Goal: Task Accomplishment & Management: Manage account settings

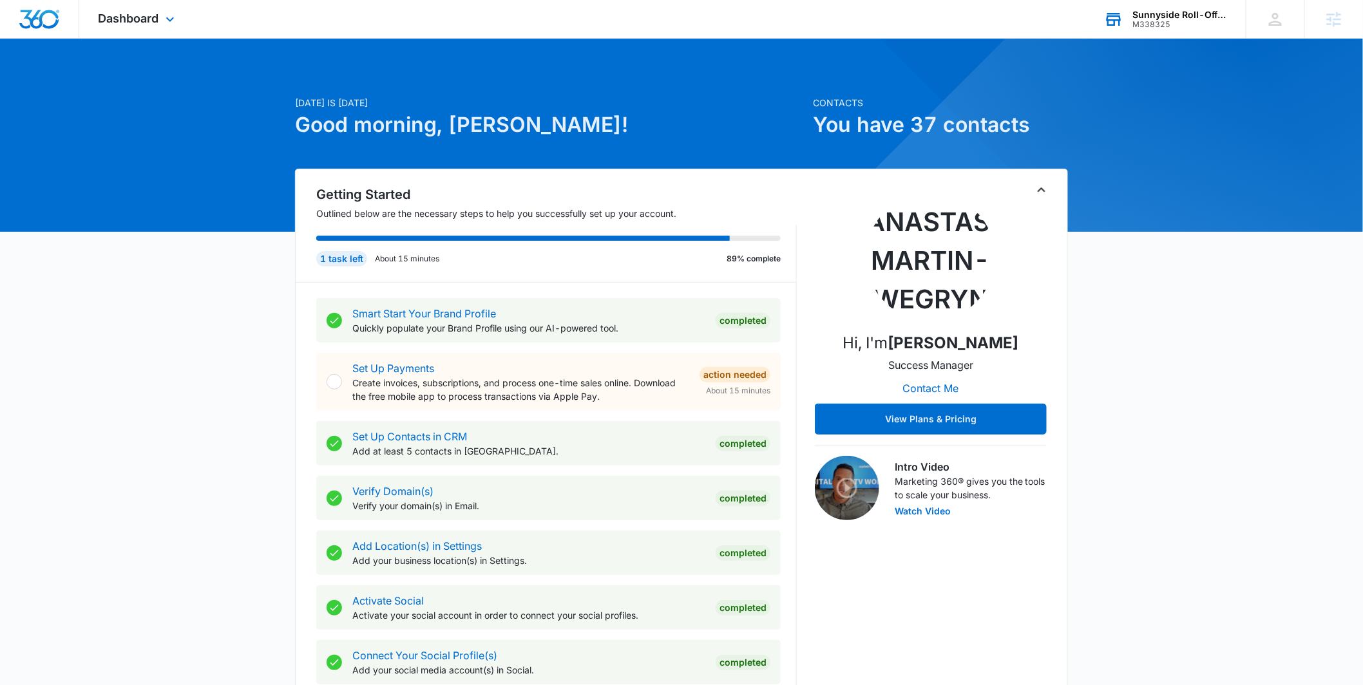
click at [1143, 28] on div "M338325" at bounding box center [1180, 24] width 94 height 9
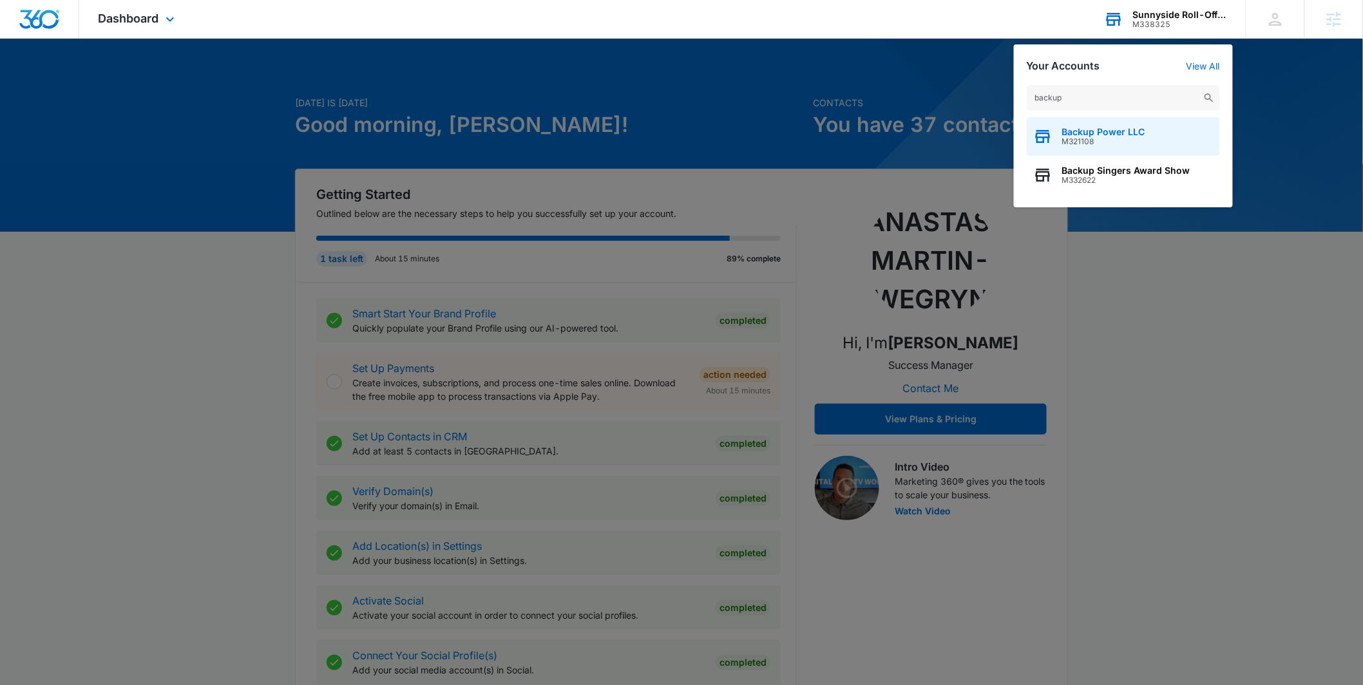
type input "backup"
click at [1074, 137] on span "M321108" at bounding box center [1103, 141] width 83 height 9
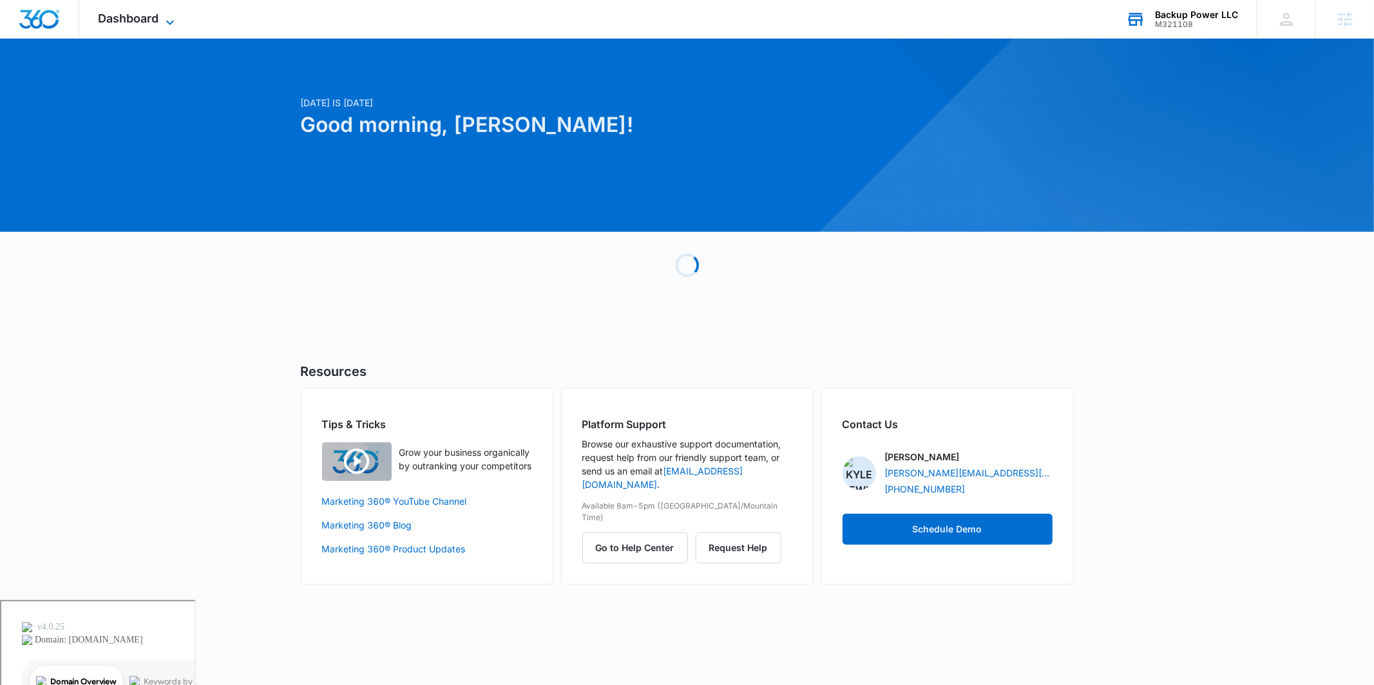
drag, startPoint x: 137, startPoint y: 14, endPoint x: 138, endPoint y: 23, distance: 8.5
click at [137, 14] on span "Dashboard" at bounding box center [129, 19] width 61 height 14
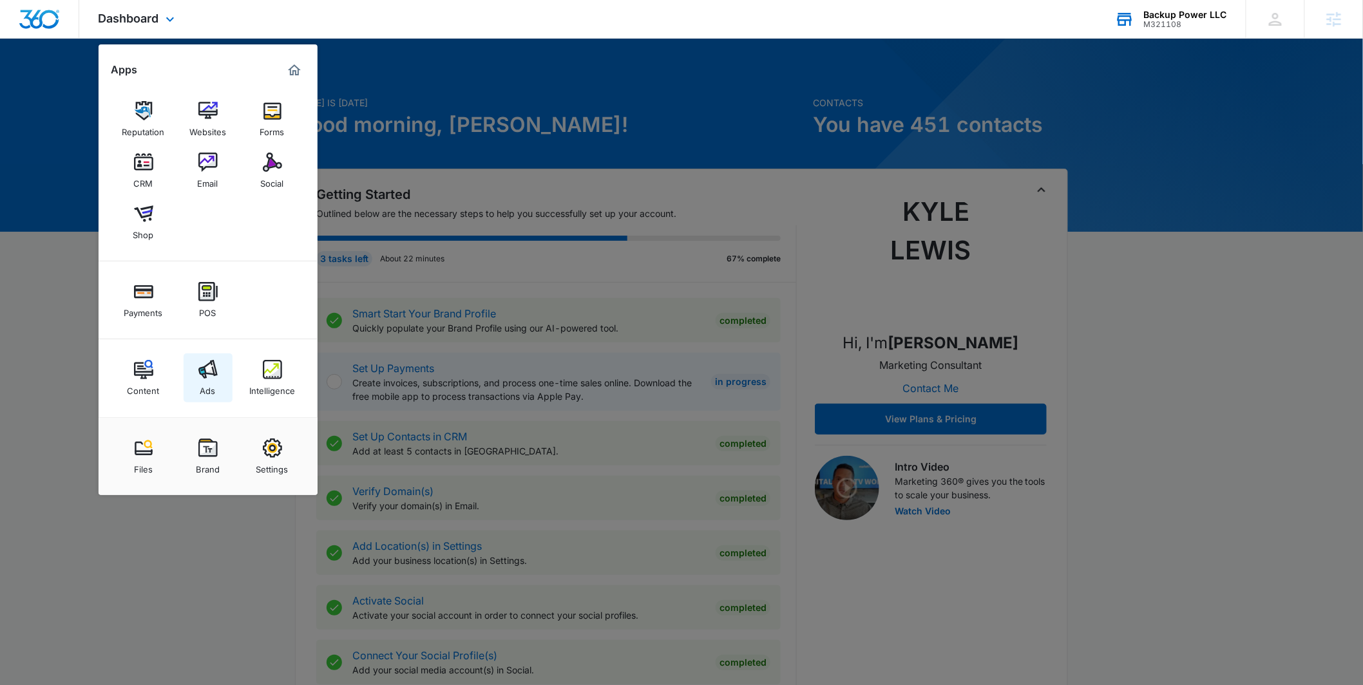
click at [223, 375] on link "Ads" at bounding box center [208, 378] width 49 height 49
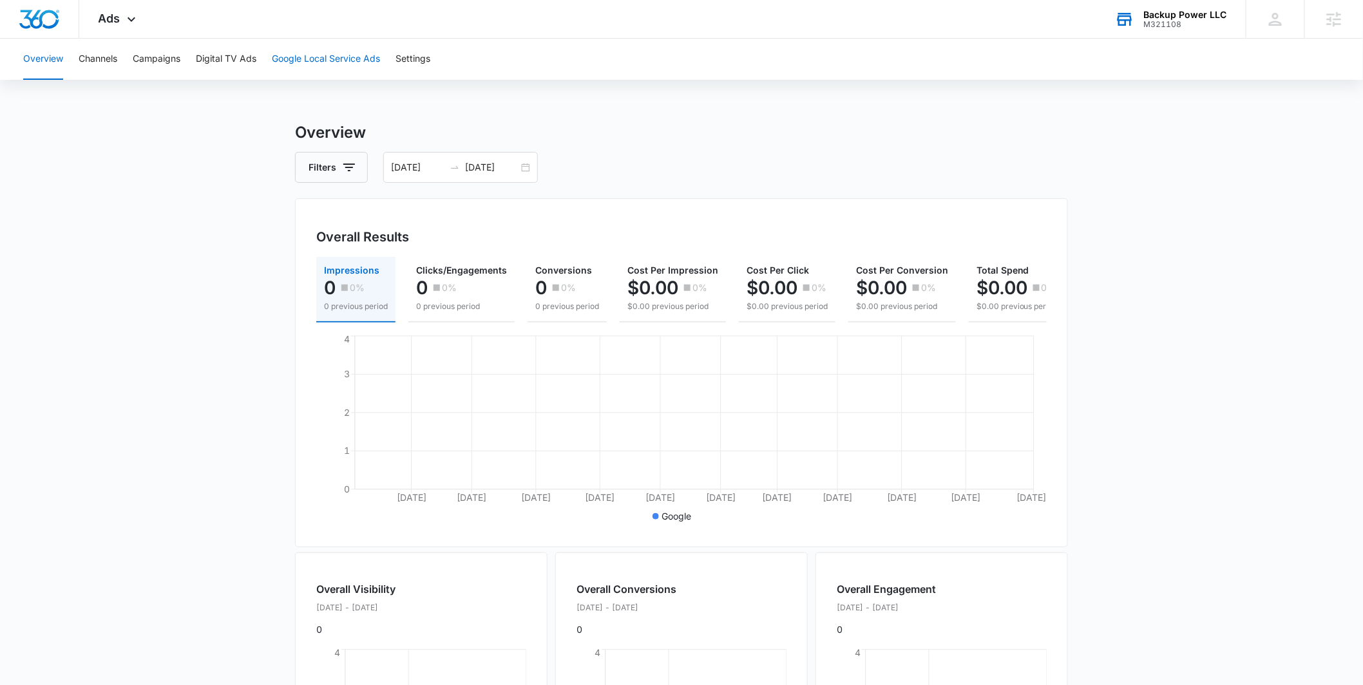
click at [371, 64] on button "Google Local Service Ads" at bounding box center [326, 59] width 108 height 41
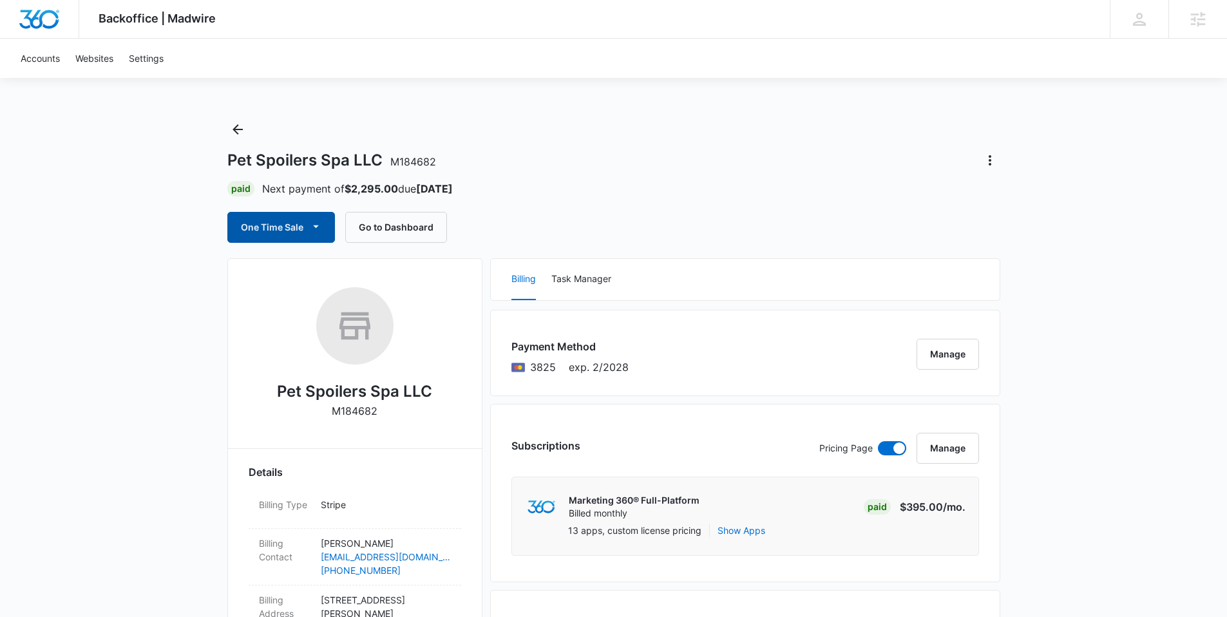
click at [328, 221] on button "One Time Sale" at bounding box center [281, 227] width 108 height 31
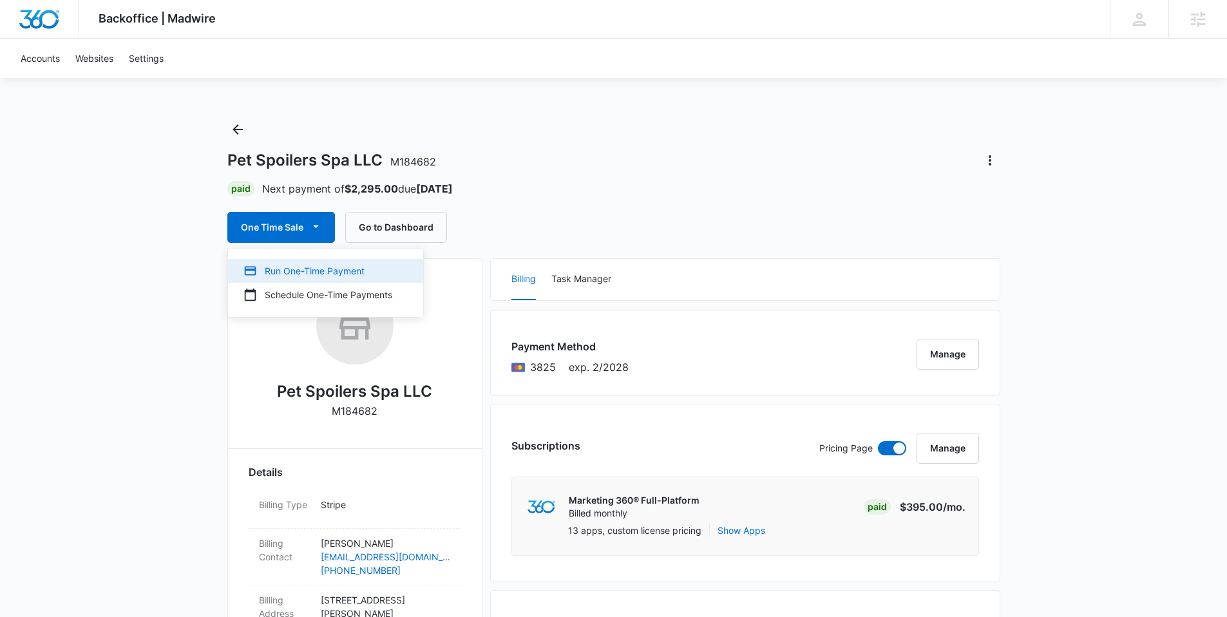
click at [312, 267] on div "Run One-Time Payment" at bounding box center [317, 271] width 149 height 14
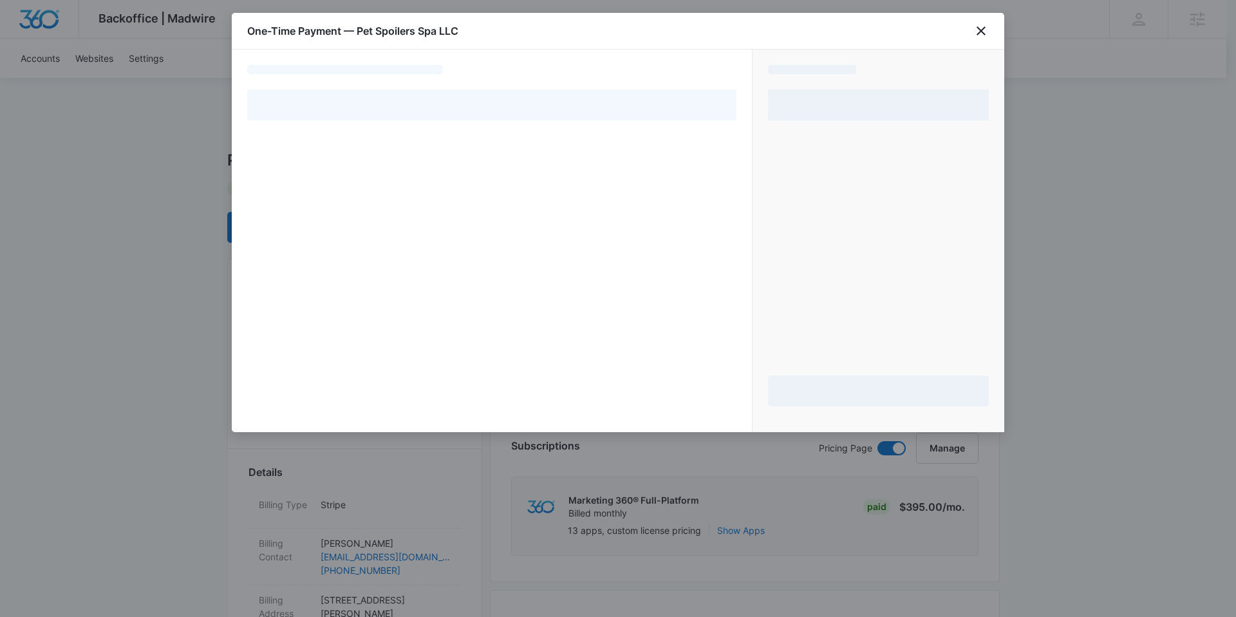
select select "pm_1Pb8HMA4n8RTgNjUul6IKRLm"
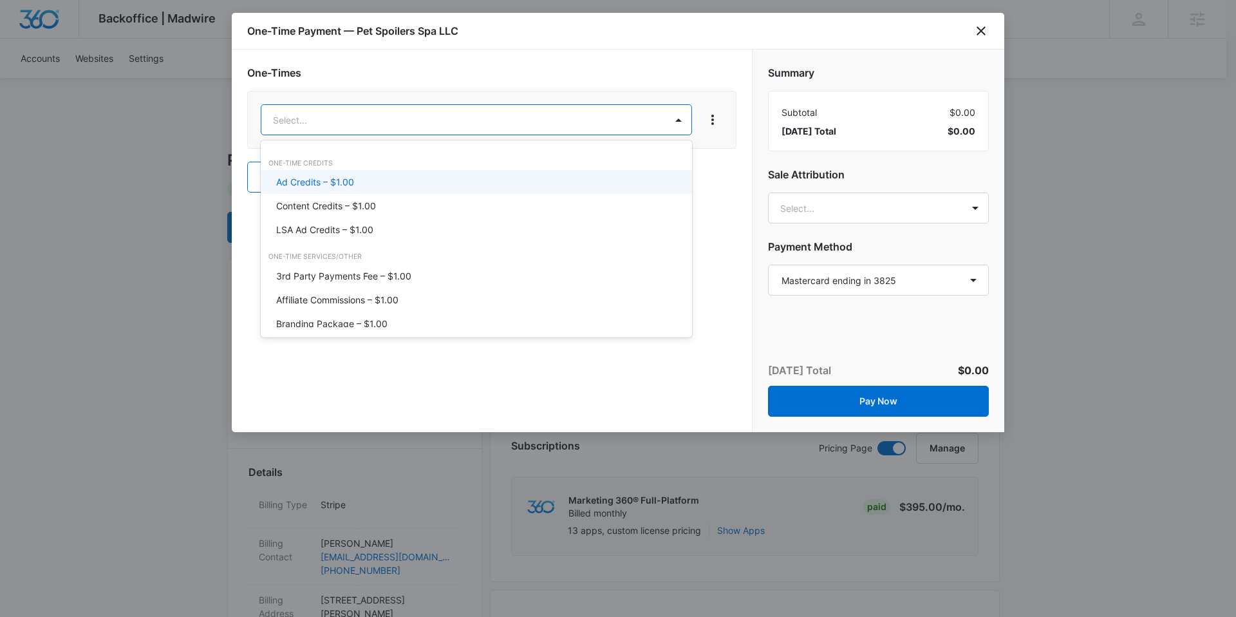
click at [359, 176] on div "Ad Credits – $1.00" at bounding box center [475, 182] width 398 height 14
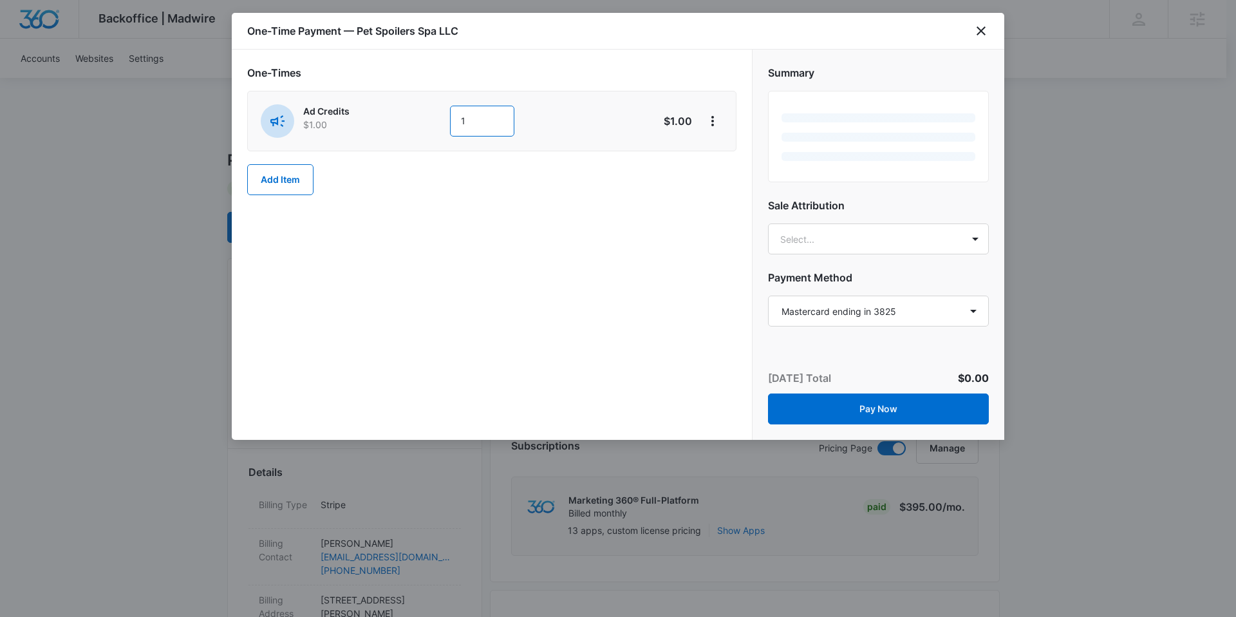
click at [492, 119] on input "1" at bounding box center [482, 121] width 64 height 31
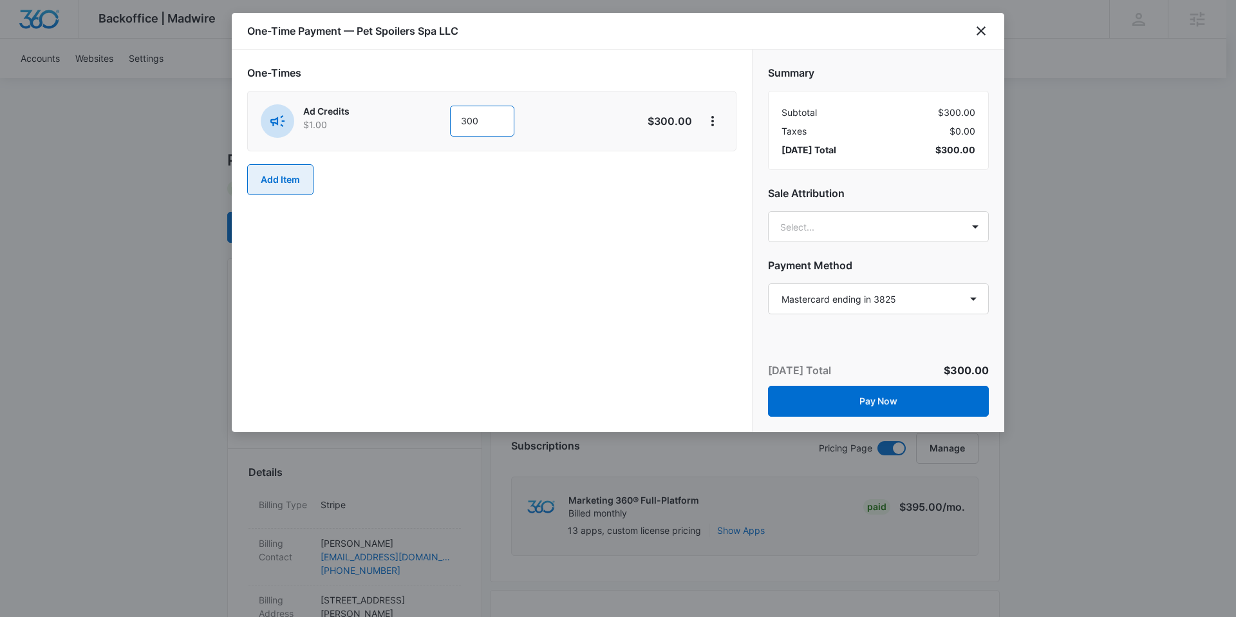
type input "300"
click at [301, 182] on button "Add Item" at bounding box center [280, 179] width 66 height 31
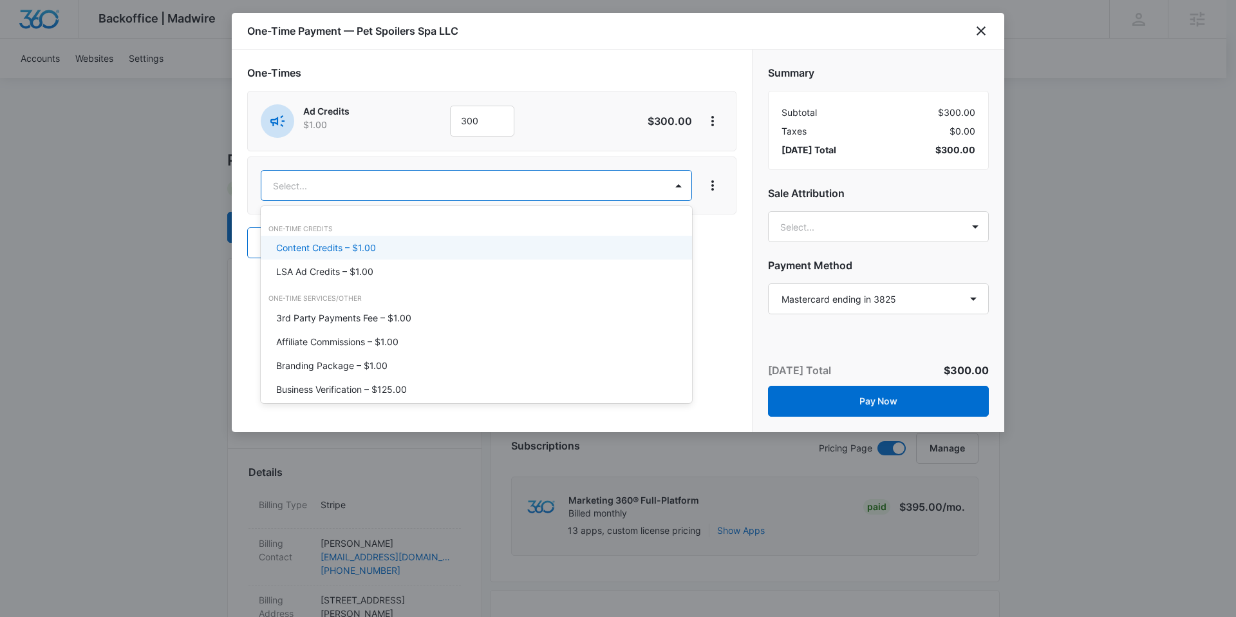
click at [343, 243] on p "Content Credits – $1.00" at bounding box center [326, 248] width 100 height 14
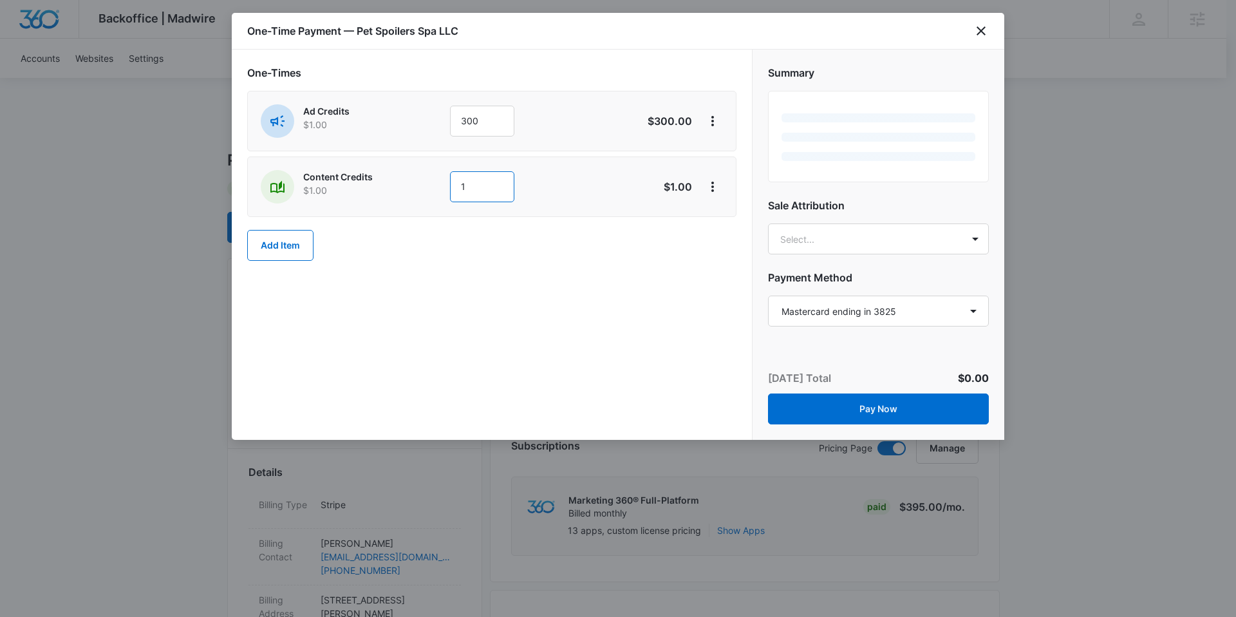
click at [470, 184] on input "1" at bounding box center [482, 186] width 64 height 31
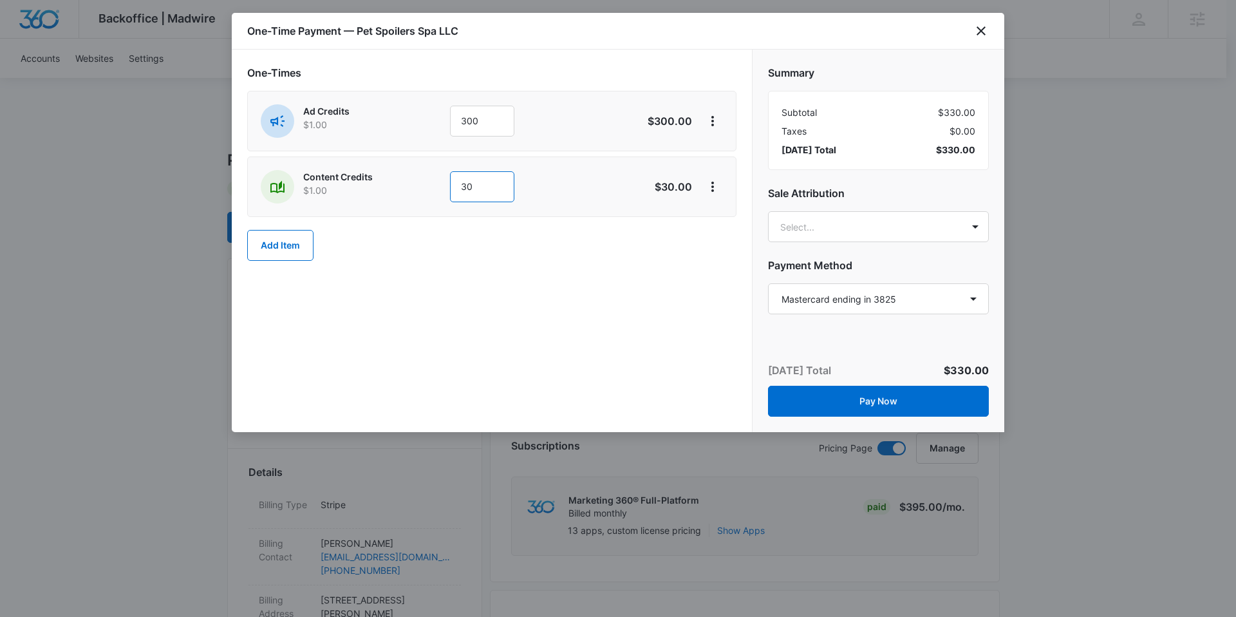
type input "3"
type input "400"
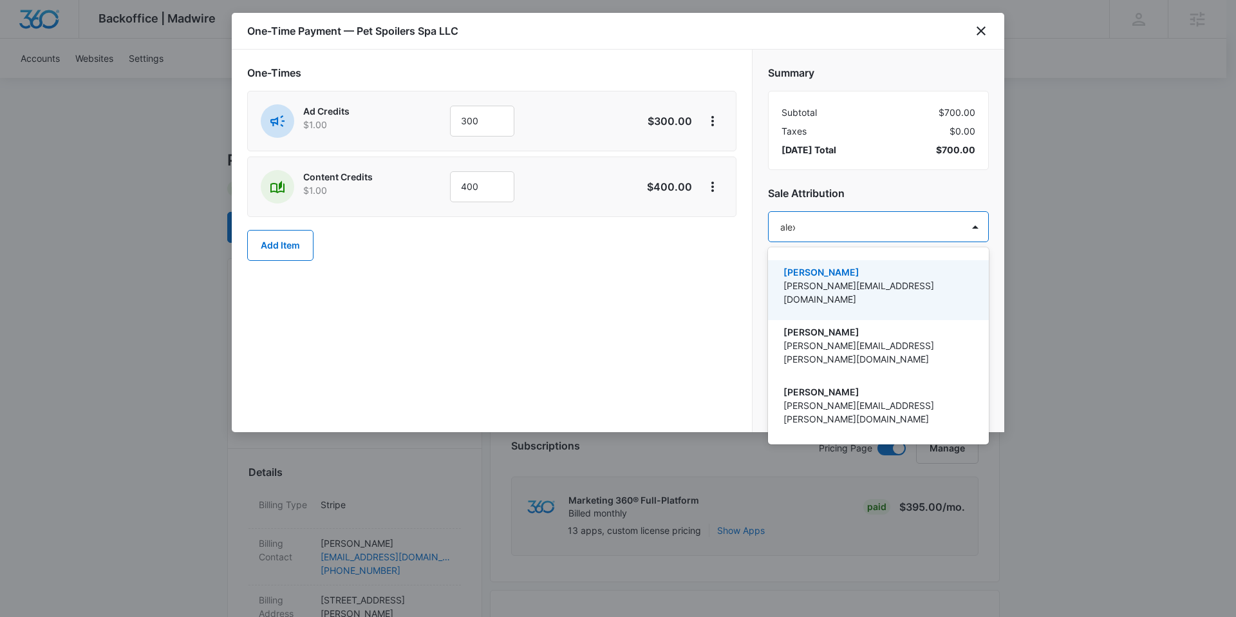
type input "alexis"
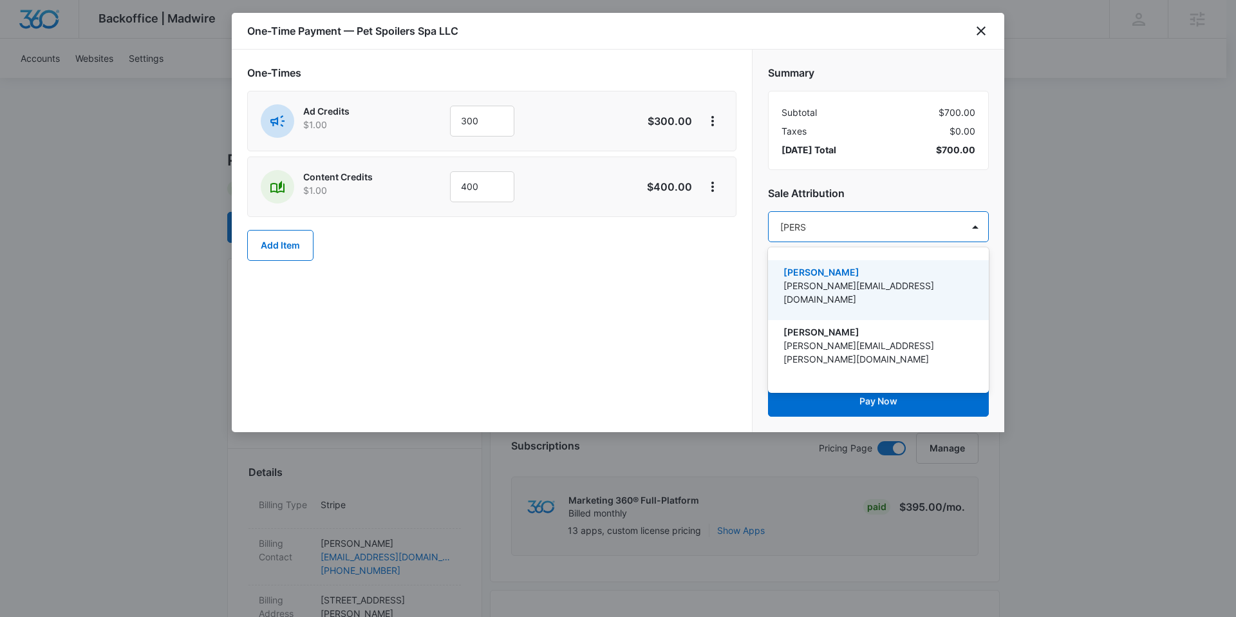
click at [840, 265] on p "[PERSON_NAME]" at bounding box center [877, 272] width 187 height 14
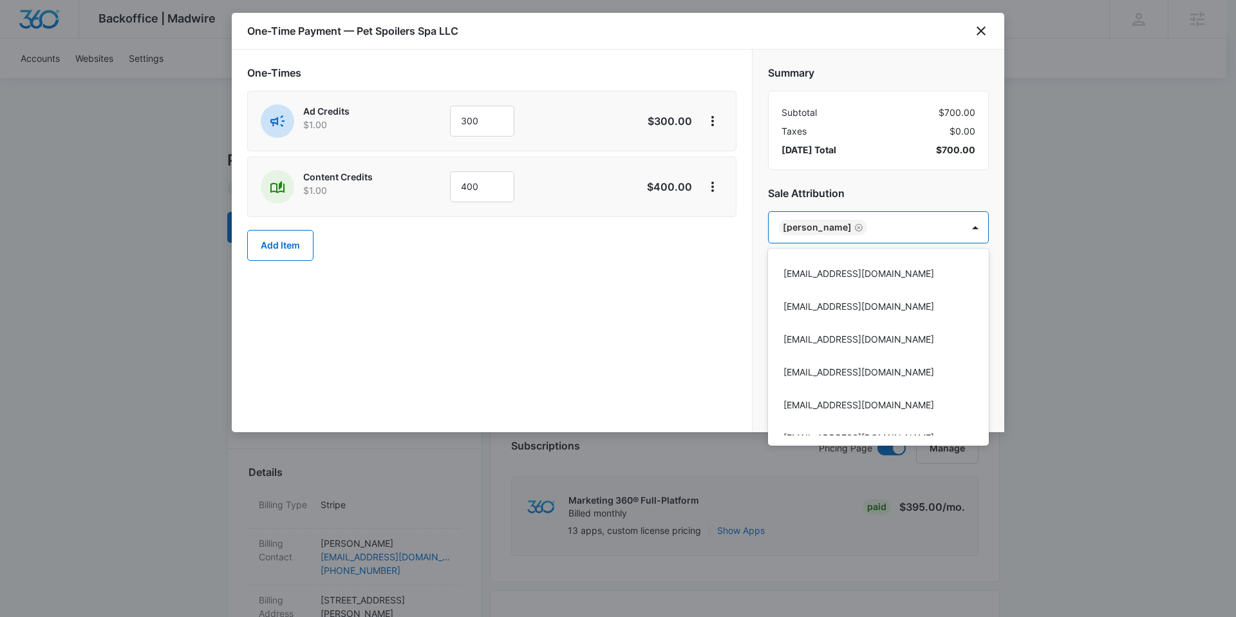
click at [697, 302] on div at bounding box center [618, 308] width 1236 height 617
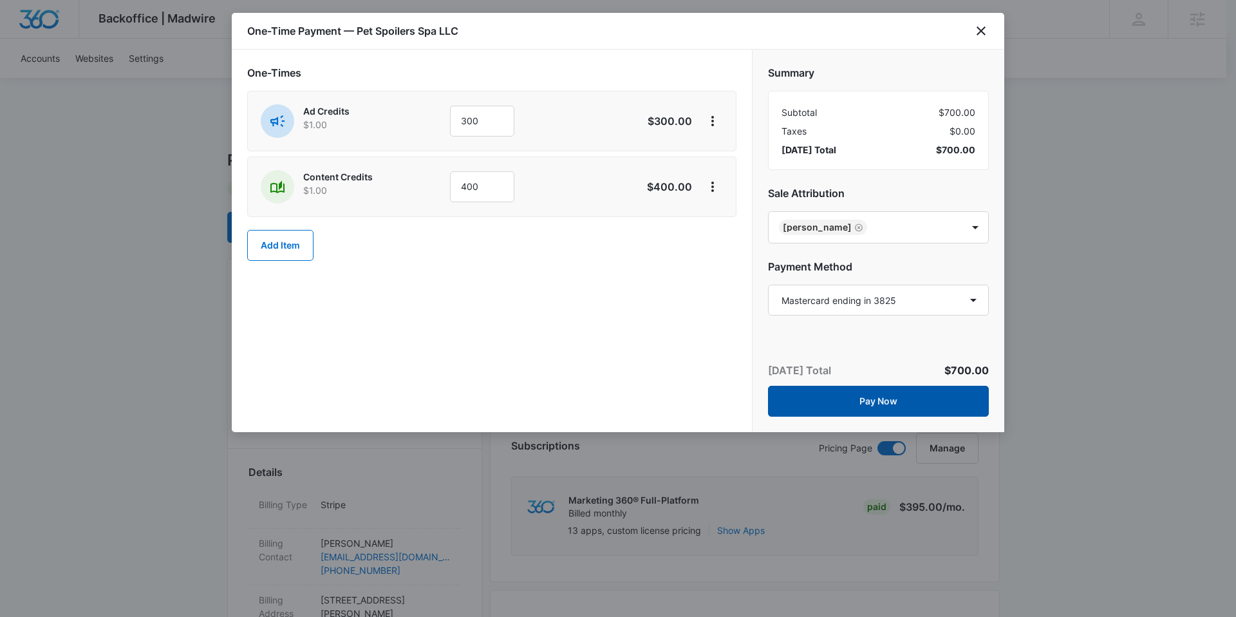
click at [891, 397] on button "Pay Now" at bounding box center [878, 401] width 221 height 31
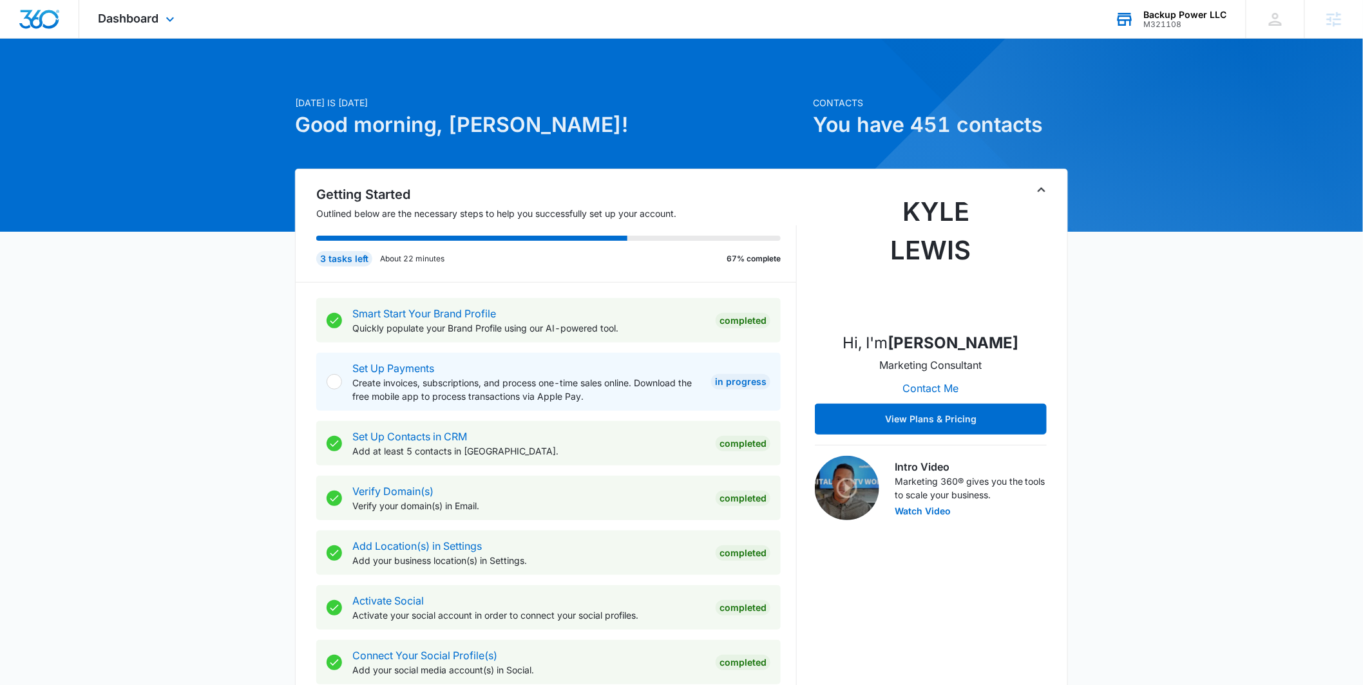
click at [1137, 26] on div "Backup Power LLC M321108 Your Accounts View All" at bounding box center [1170, 19] width 150 height 38
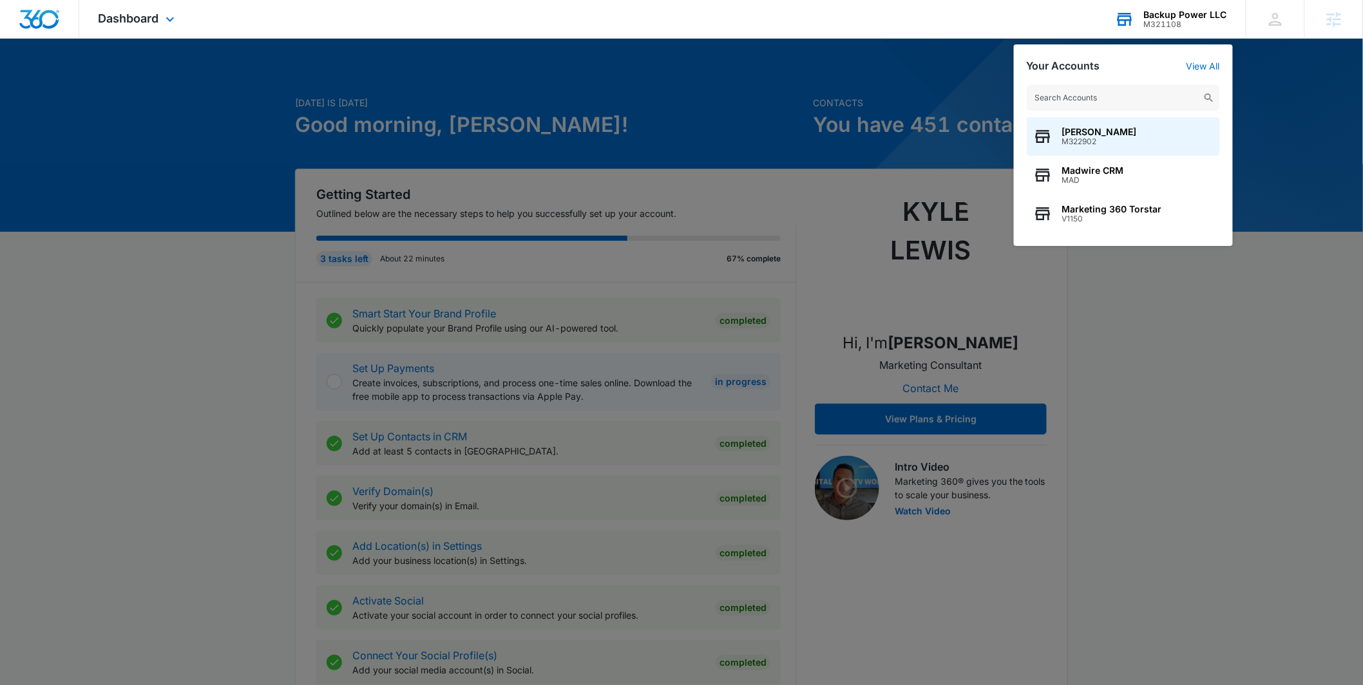
click at [1080, 93] on input "text" at bounding box center [1123, 98] width 193 height 26
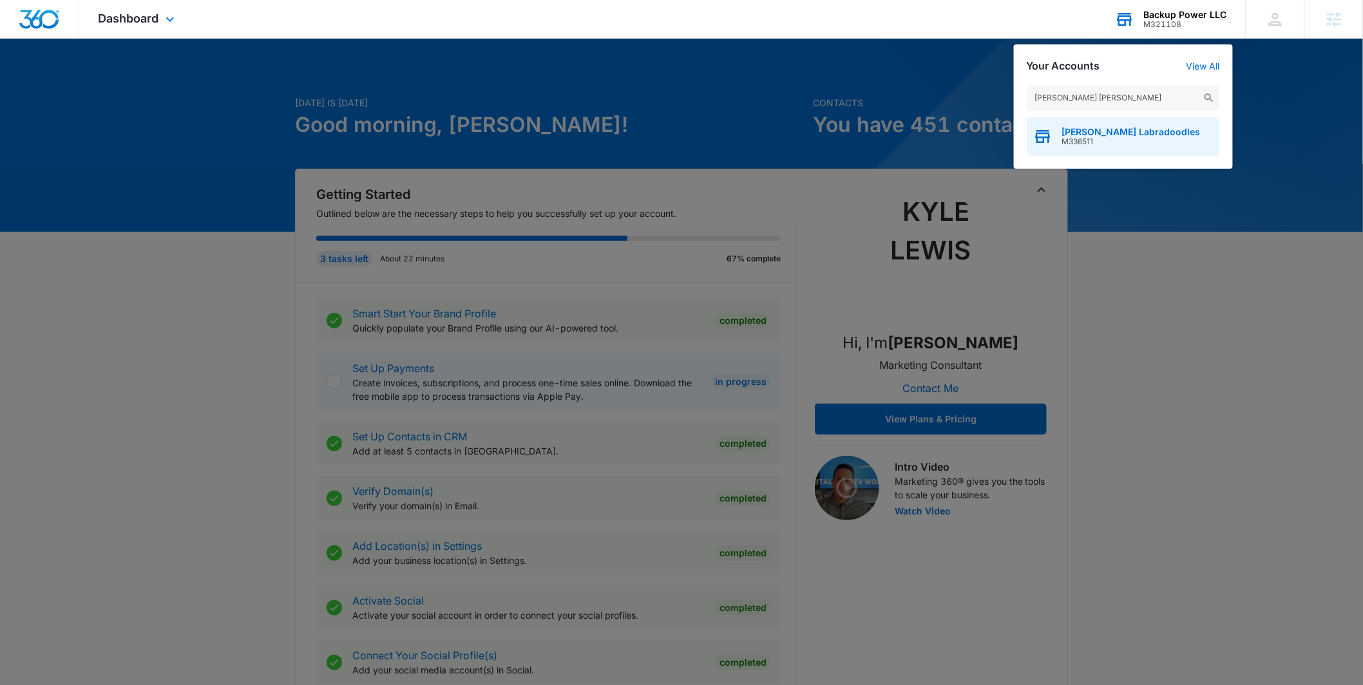
type input "weddington labra"
click at [1082, 129] on span "Weddington Labradoodles" at bounding box center [1131, 132] width 138 height 10
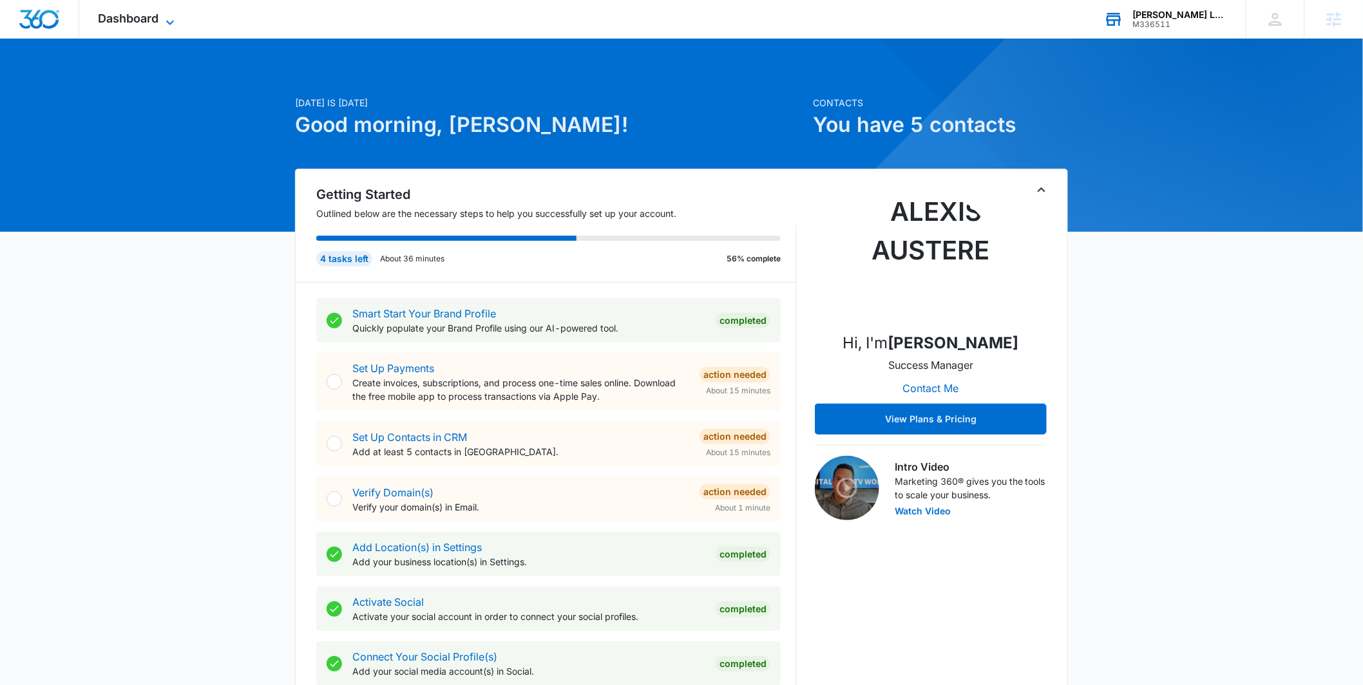
click at [102, 17] on span "Dashboard" at bounding box center [129, 19] width 61 height 14
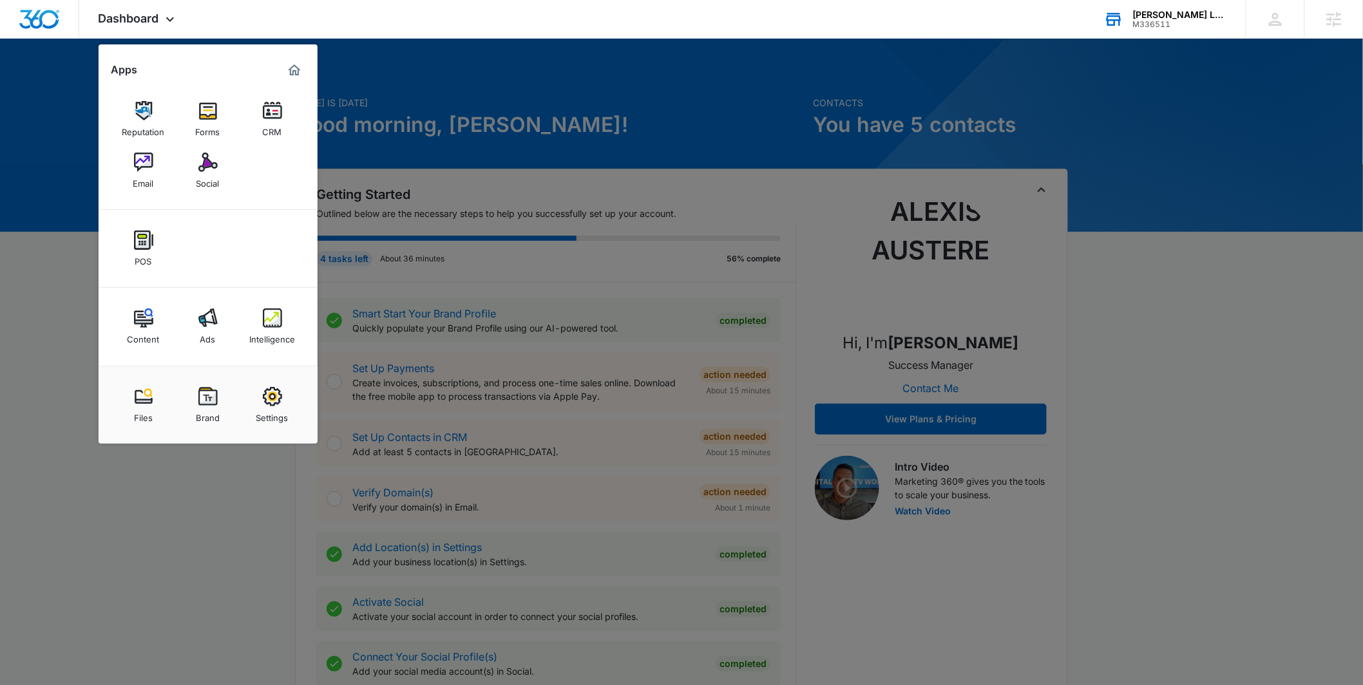
click at [214, 334] on div "Ads" at bounding box center [207, 336] width 15 height 17
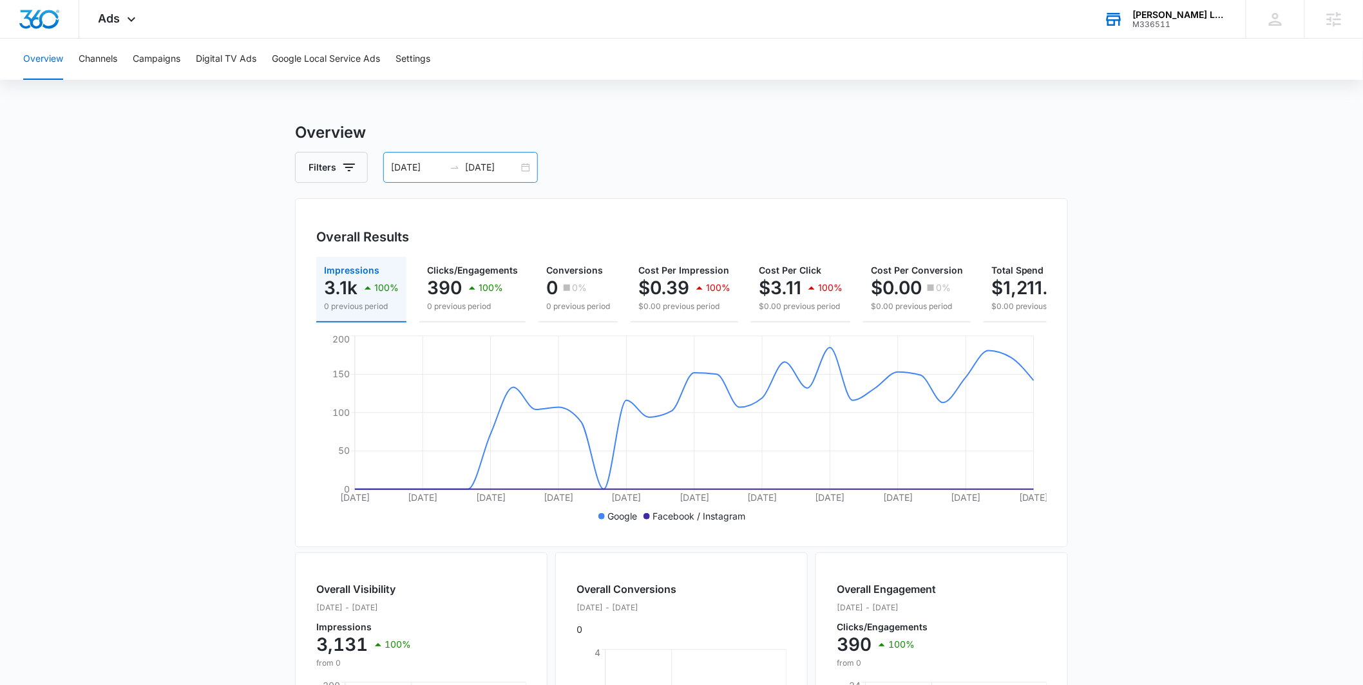
click at [527, 164] on div "09/05/2025 10/05/2025" at bounding box center [460, 167] width 155 height 31
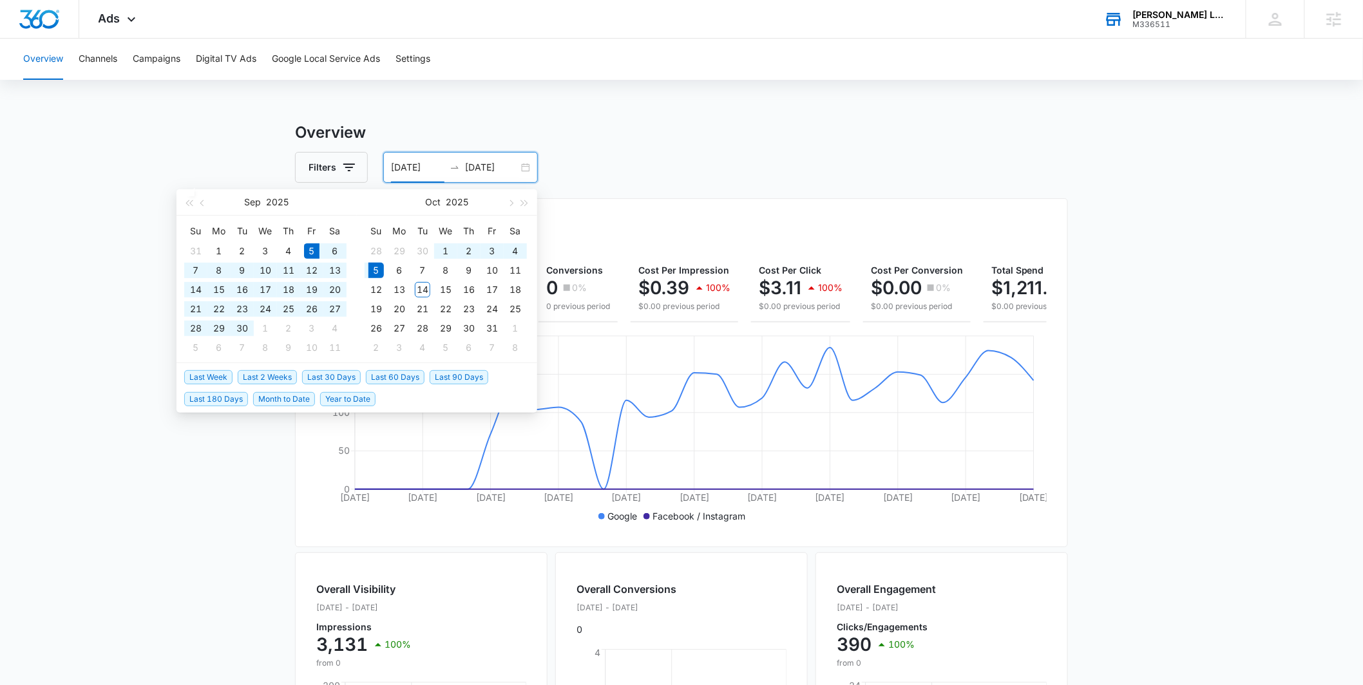
type input "10/05/2025"
click at [376, 268] on div "5" at bounding box center [375, 270] width 15 height 15
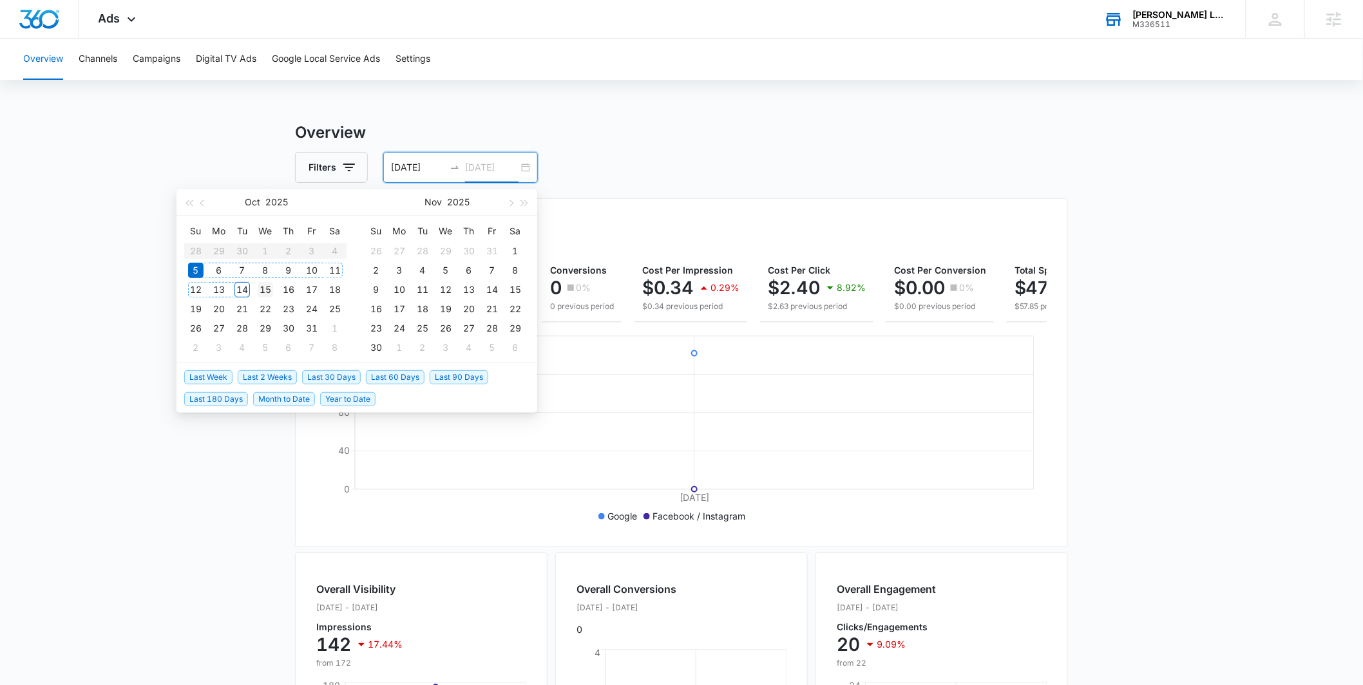
type input "10/15/2025"
click at [272, 288] on div "15" at bounding box center [265, 289] width 15 height 15
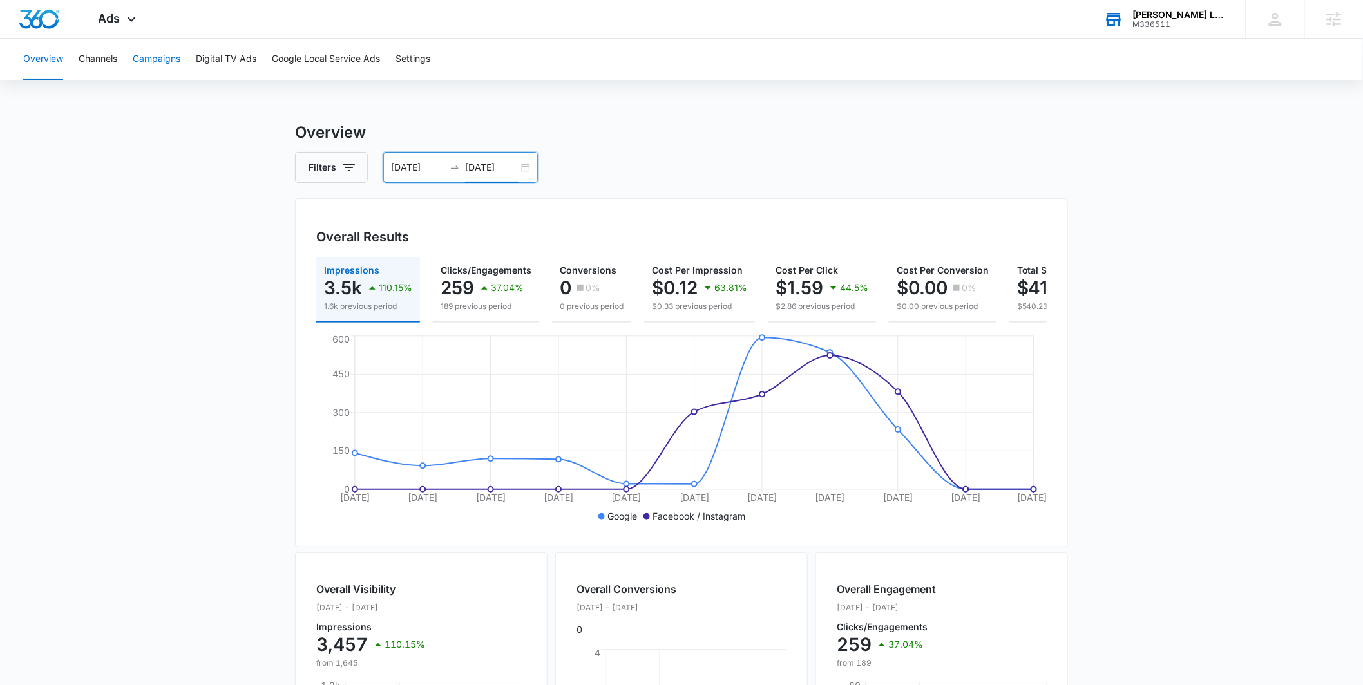
click at [140, 66] on button "Campaigns" at bounding box center [157, 59] width 48 height 41
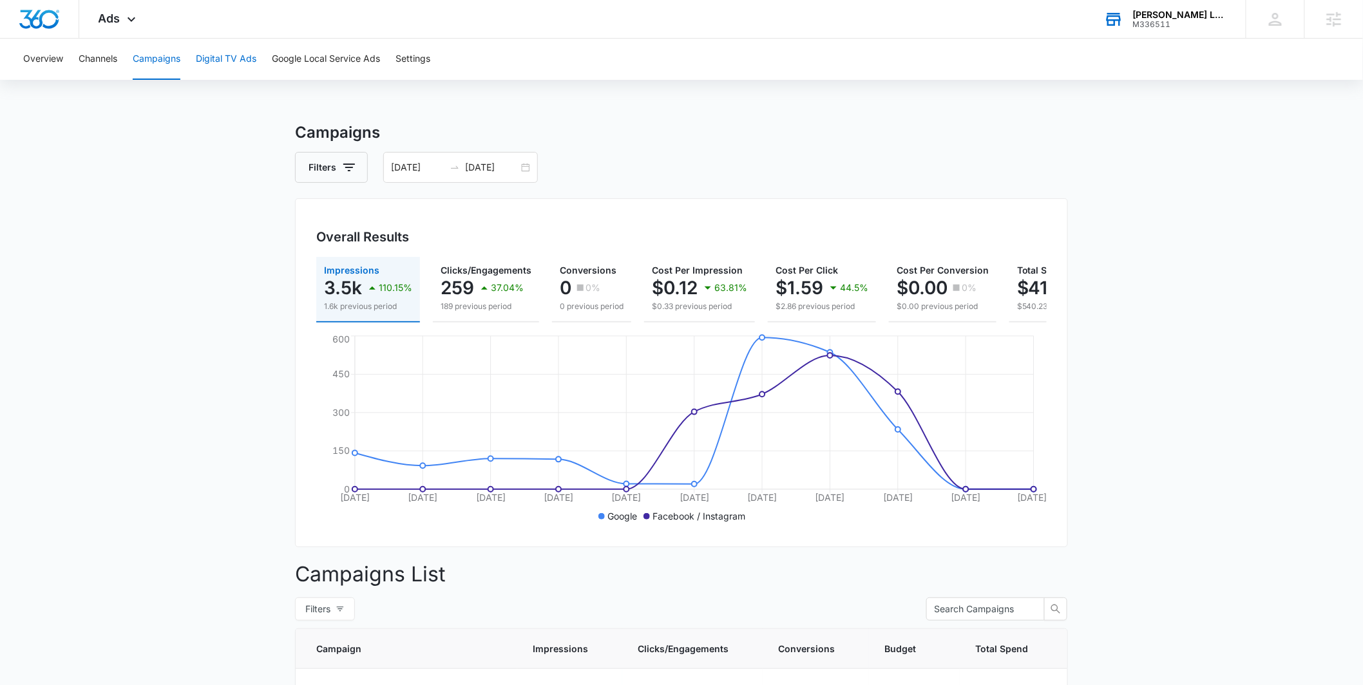
click at [224, 72] on button "Digital TV Ads" at bounding box center [226, 59] width 61 height 41
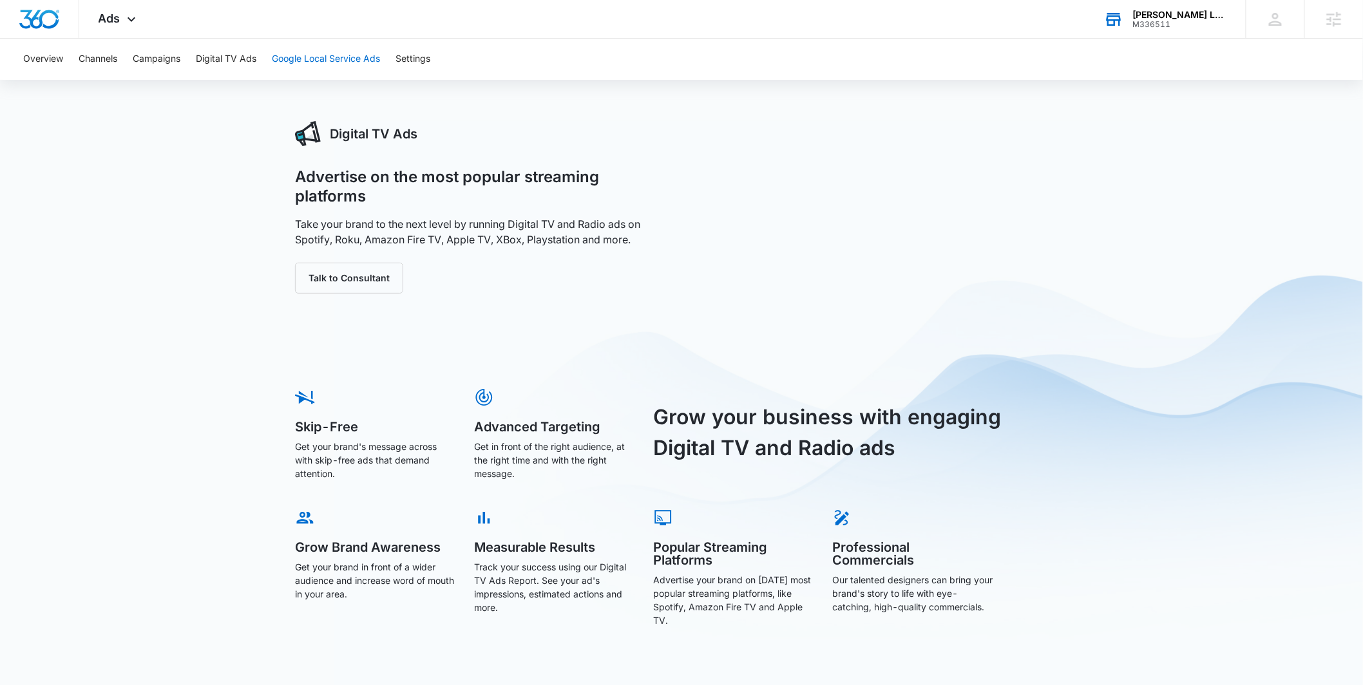
click at [287, 59] on button "Google Local Service Ads" at bounding box center [326, 59] width 108 height 41
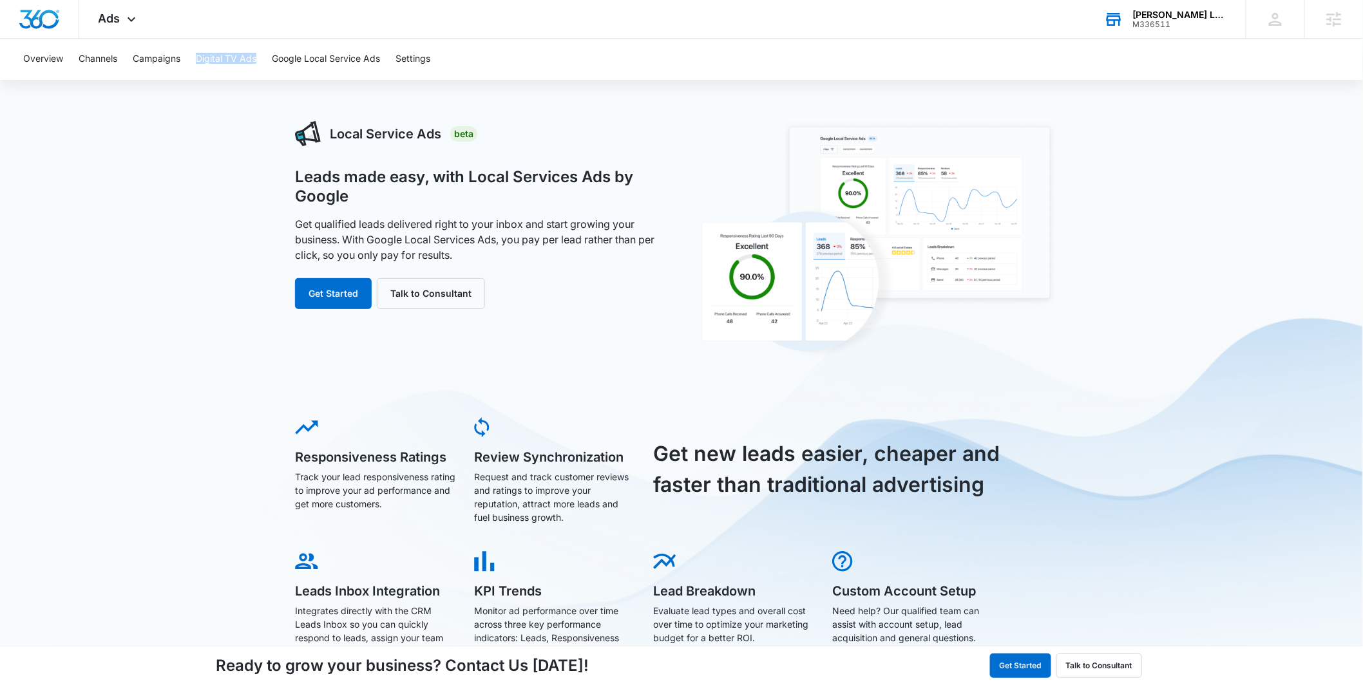
click at [189, 63] on div "Overview Channels Campaigns Digital TV Ads Google Local Service Ads Settings" at bounding box center [681, 59] width 1332 height 41
click at [140, 64] on button "Campaigns" at bounding box center [157, 59] width 48 height 41
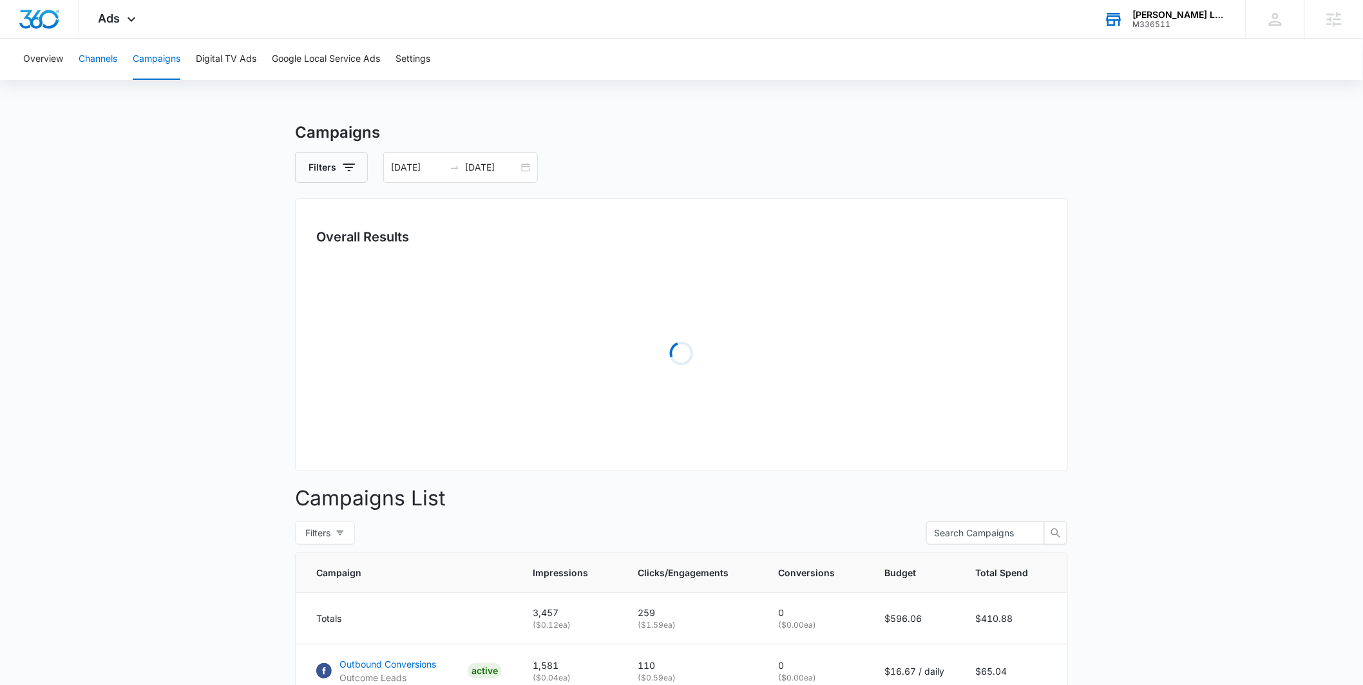
click at [80, 64] on button "Channels" at bounding box center [98, 59] width 39 height 41
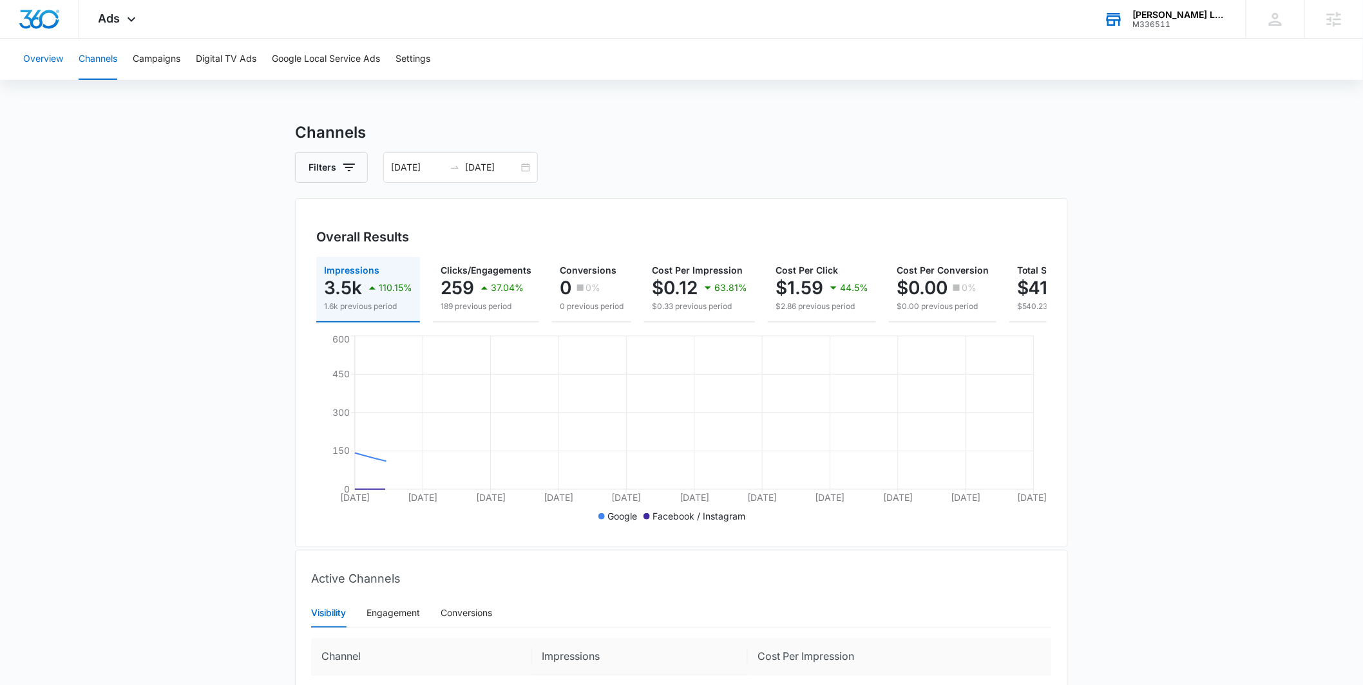
click at [57, 65] on button "Overview" at bounding box center [43, 59] width 40 height 41
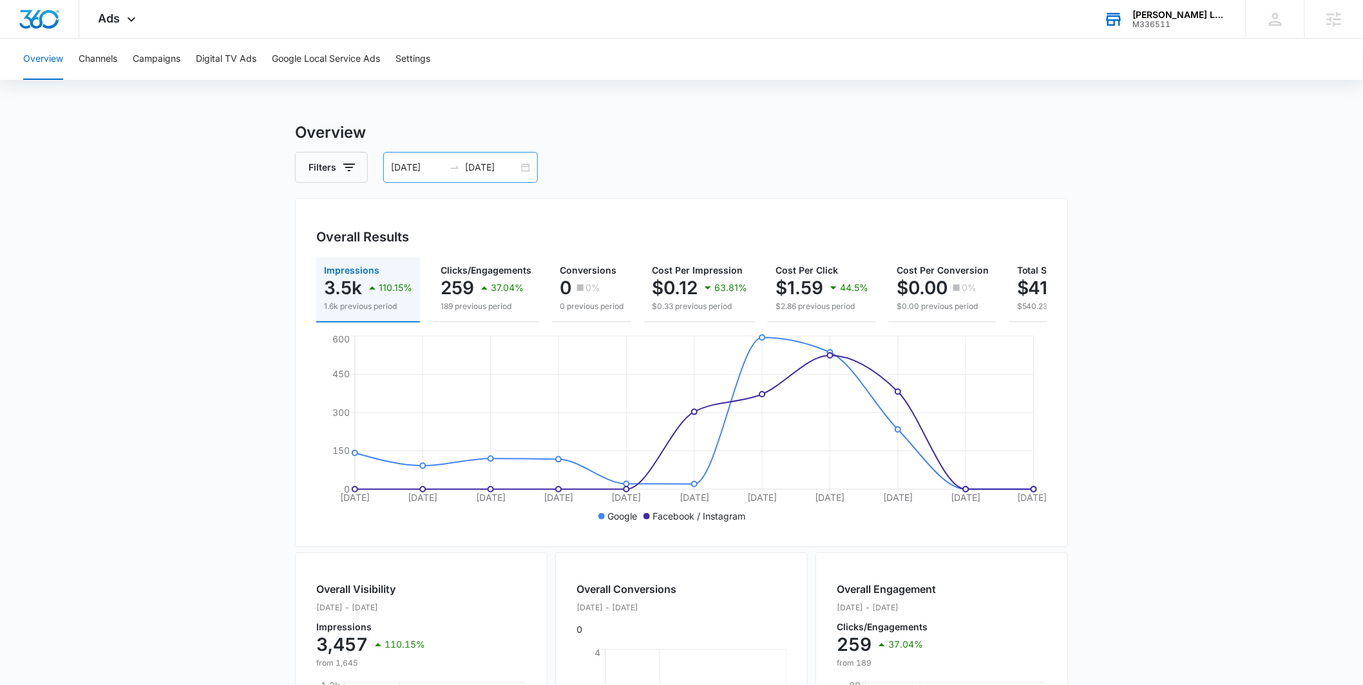
click at [524, 172] on div "10/05/2025 10/15/2025" at bounding box center [460, 167] width 155 height 31
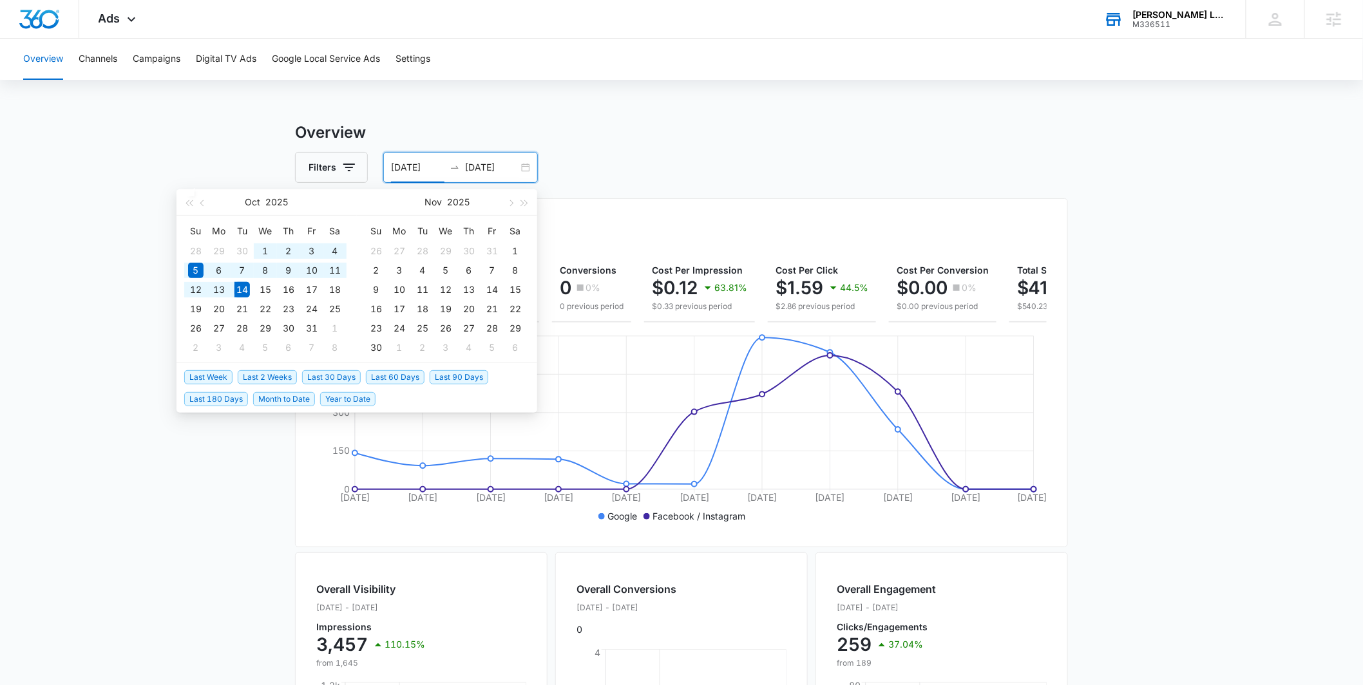
click at [403, 370] on span "Last 60 Days" at bounding box center [395, 377] width 59 height 14
type input "08/15/2025"
type input "10/14/2025"
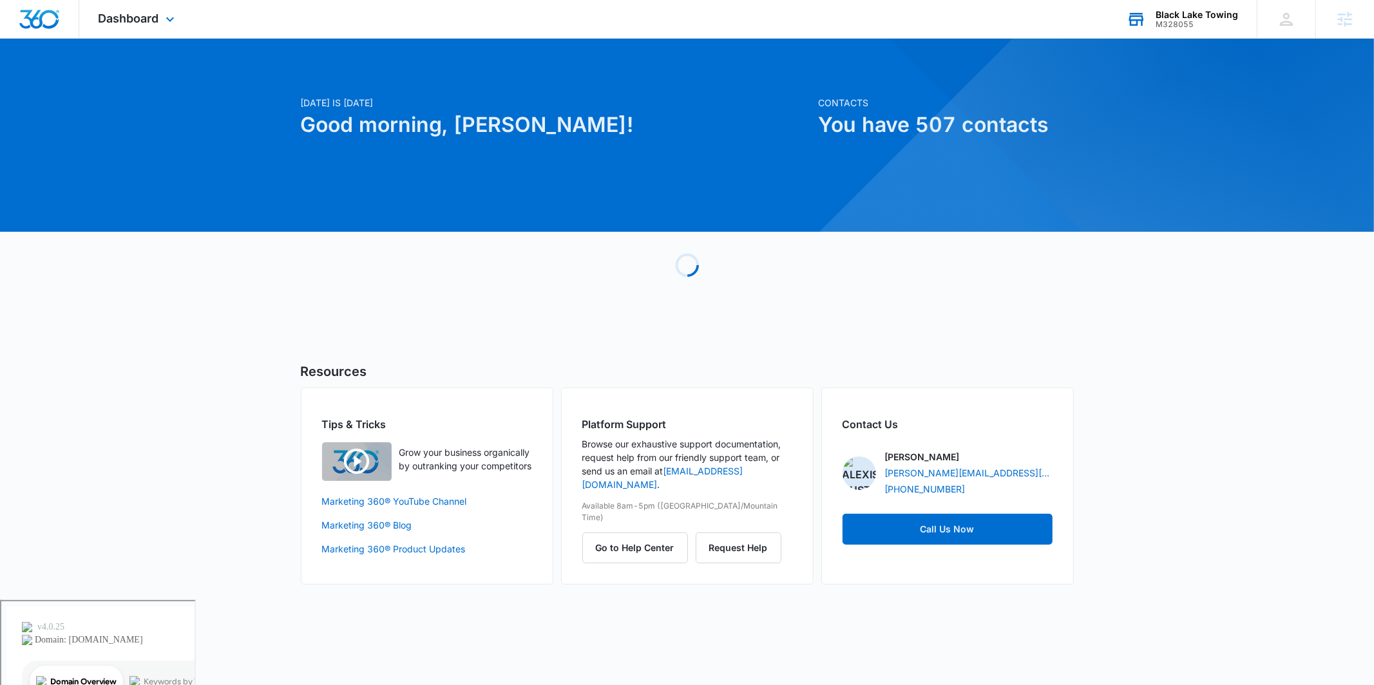
click at [1157, 15] on div "Black Lake Towing" at bounding box center [1196, 15] width 82 height 10
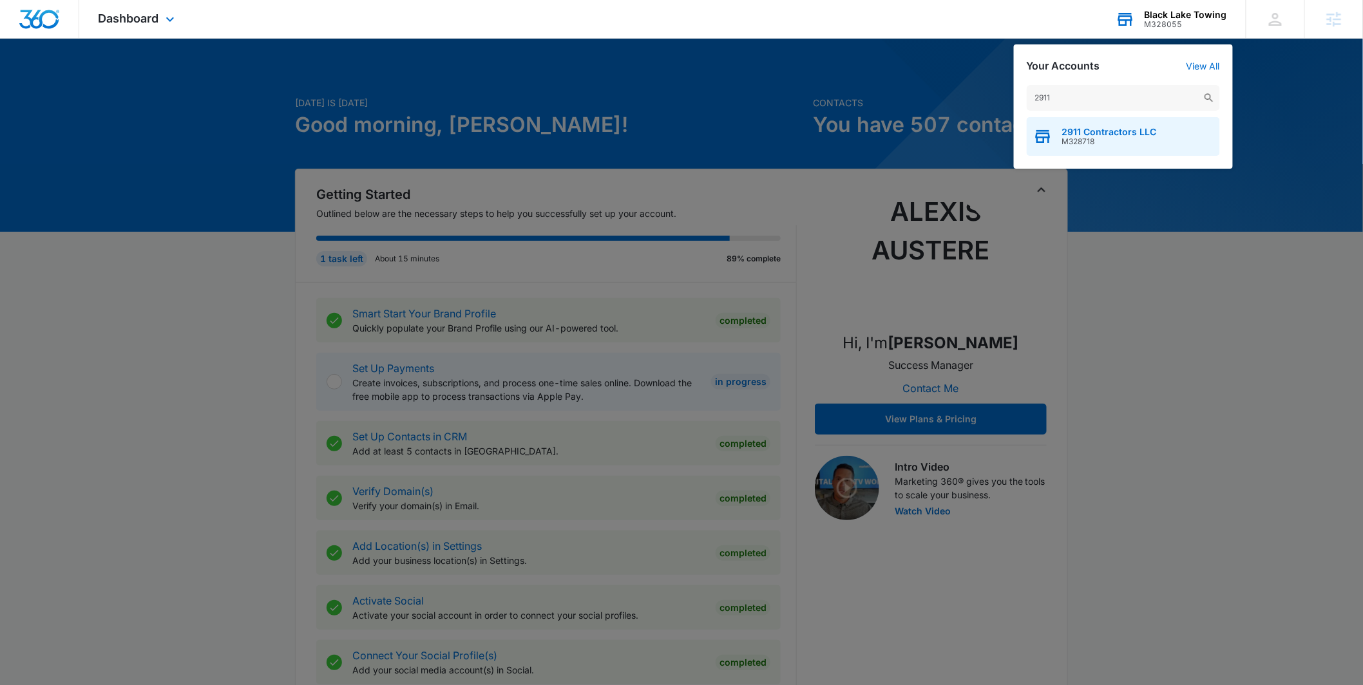
type input "2911"
click at [1071, 122] on div "2911 Contractors LLC M328718" at bounding box center [1123, 136] width 193 height 39
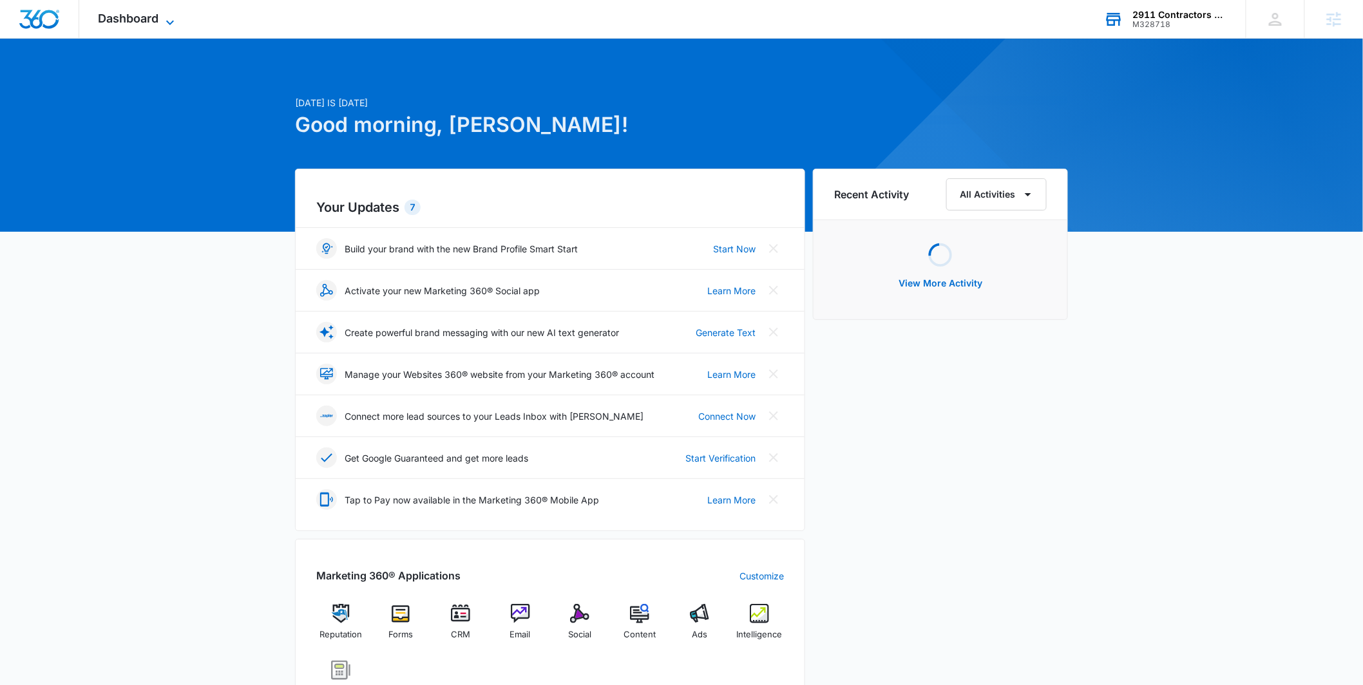
click at [119, 24] on span "Dashboard" at bounding box center [129, 19] width 61 height 14
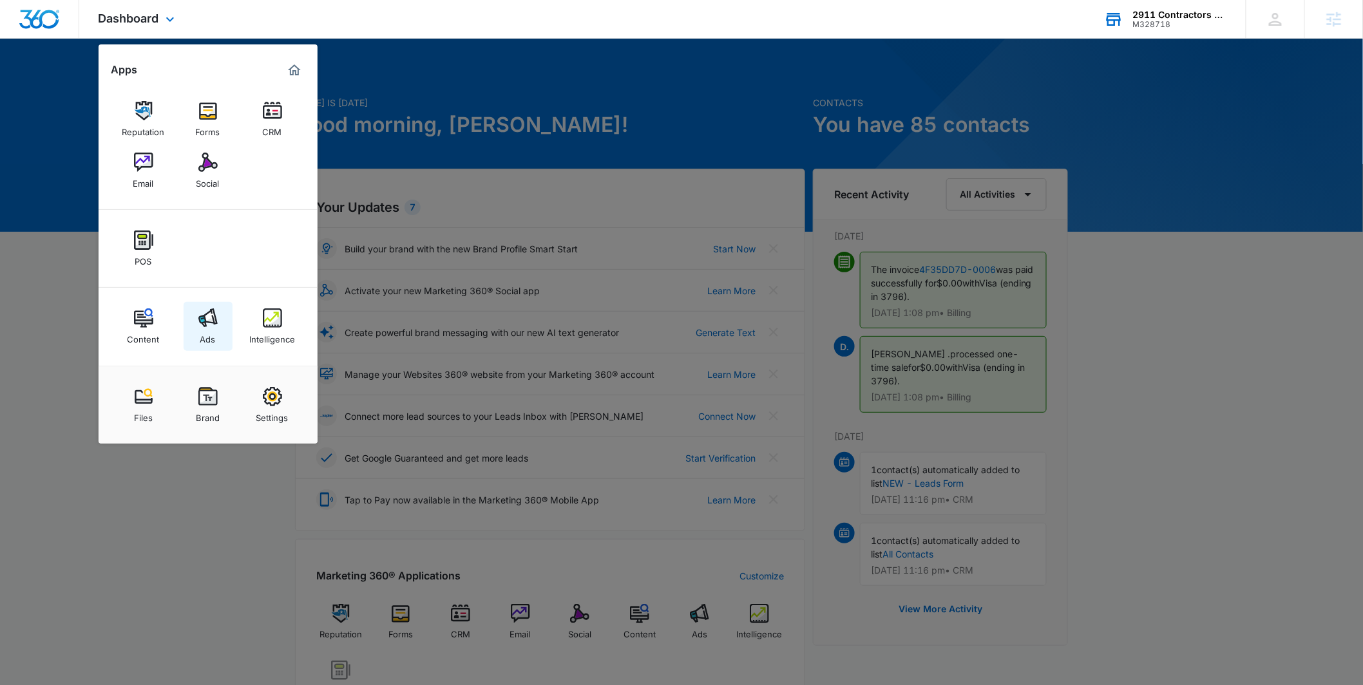
click at [213, 325] on img at bounding box center [207, 317] width 19 height 19
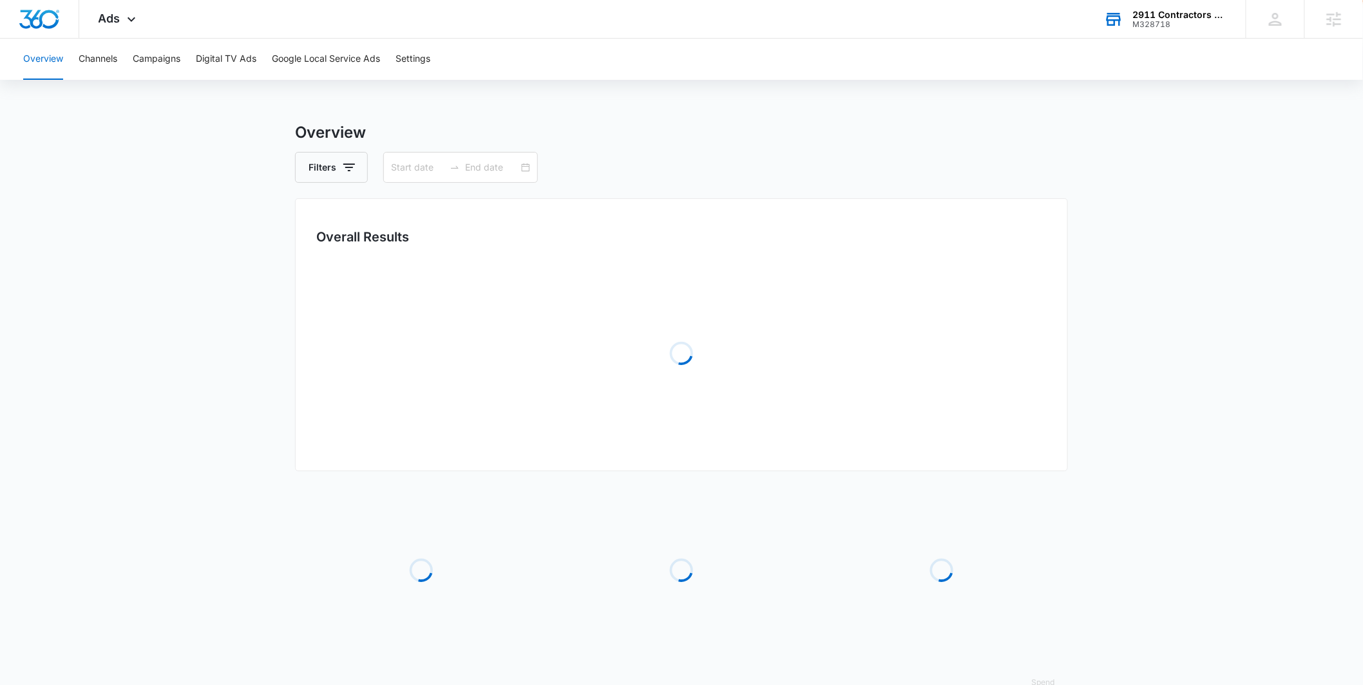
type input "07/15/2025"
type input "10/13/2025"
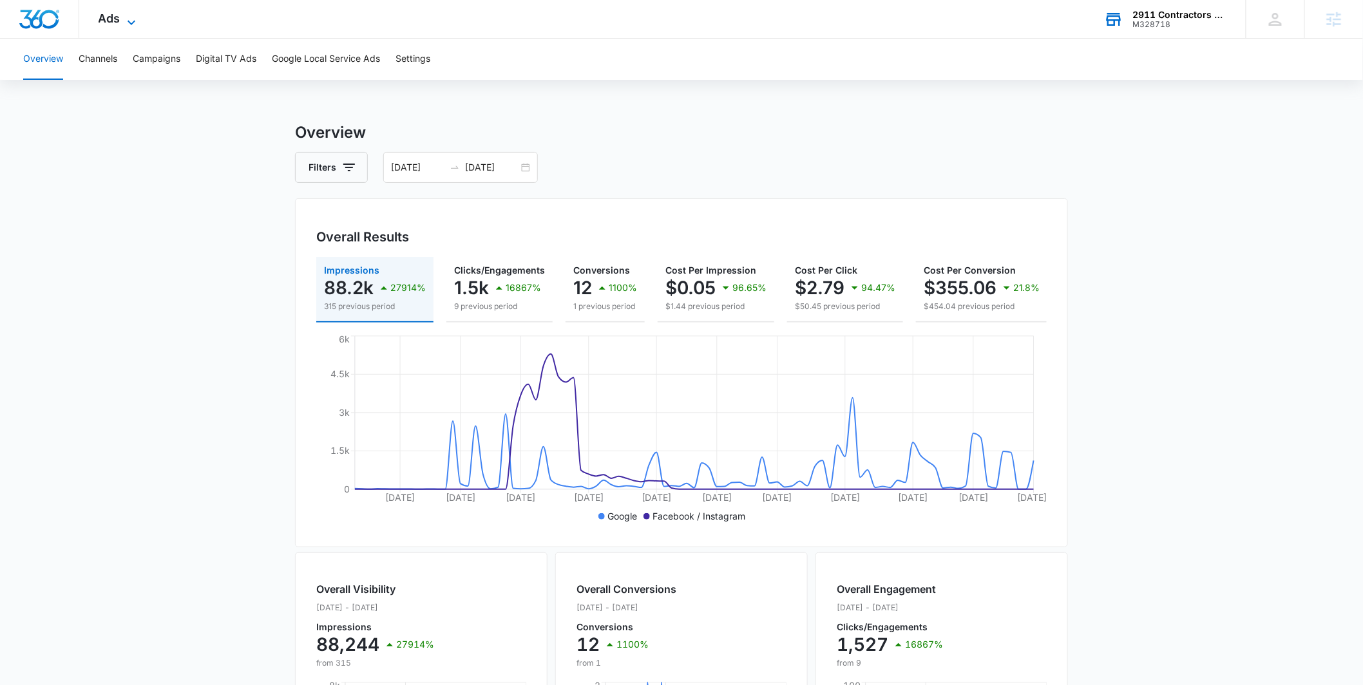
click at [113, 21] on span "Ads" at bounding box center [110, 19] width 22 height 14
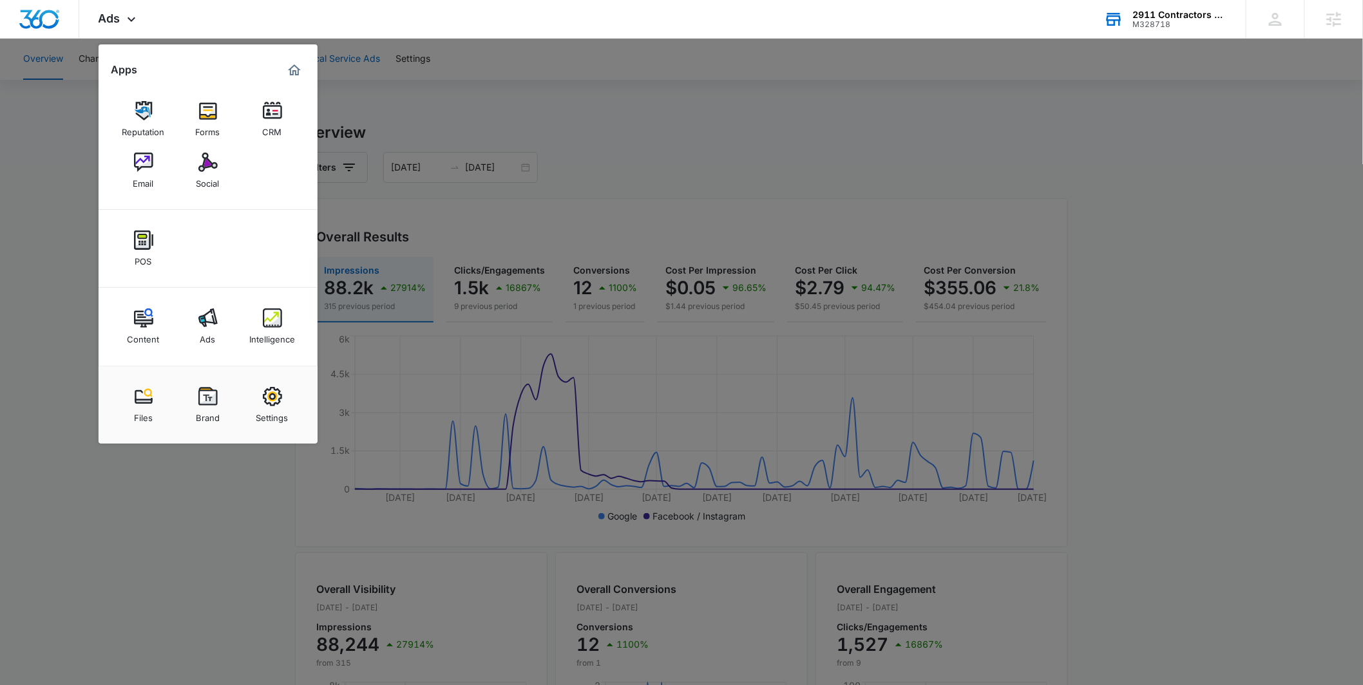
click at [341, 58] on div at bounding box center [681, 342] width 1363 height 685
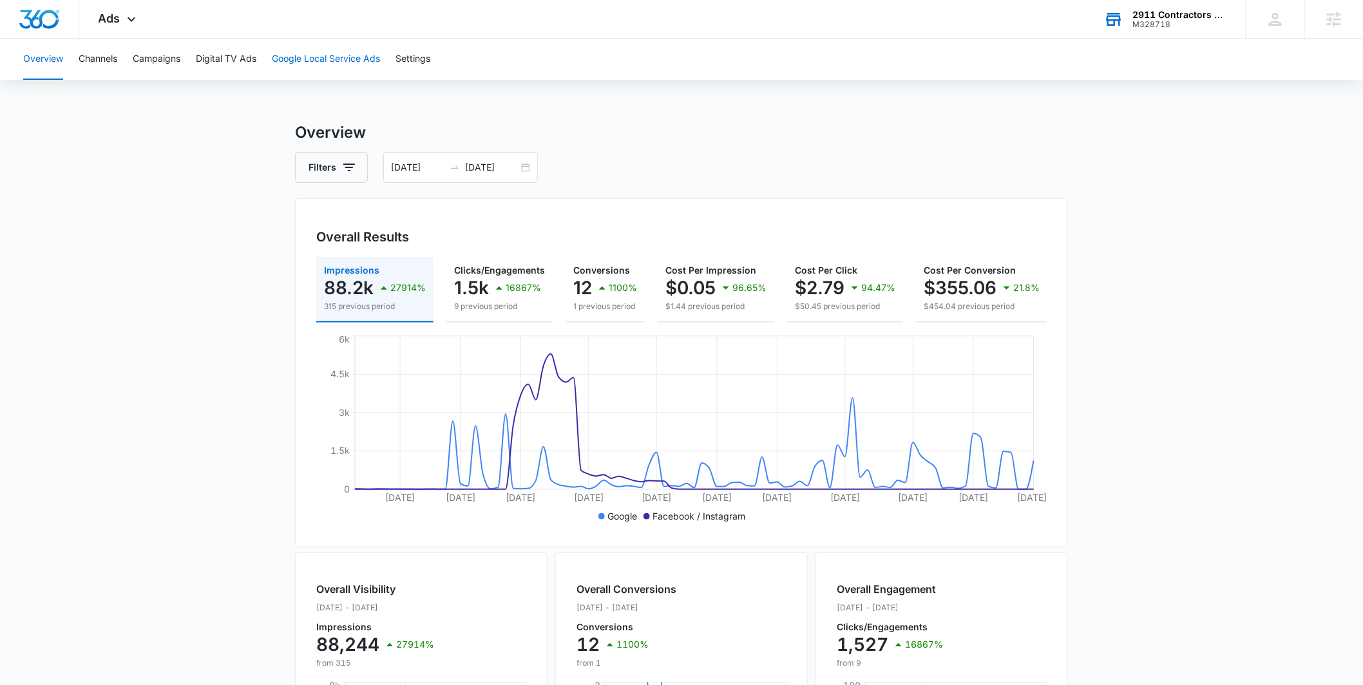
click at [346, 55] on button "Google Local Service Ads" at bounding box center [326, 59] width 108 height 41
